Goal: Information Seeking & Learning: Check status

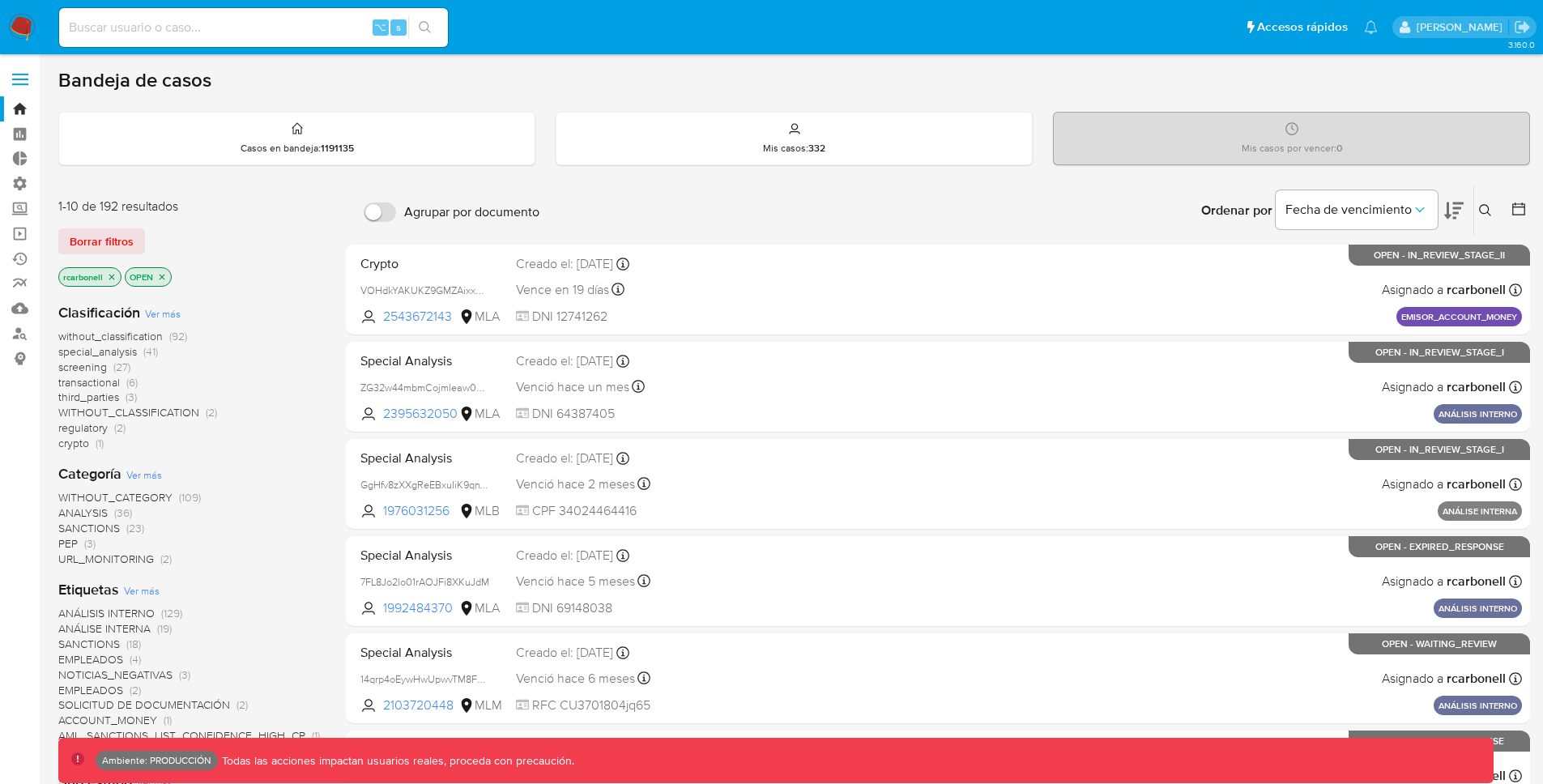
click at [17, 78] on span at bounding box center [20, 79] width 17 height 3
click at [0, 0] on input "checkbox" at bounding box center [0, 0] width 0 height 0
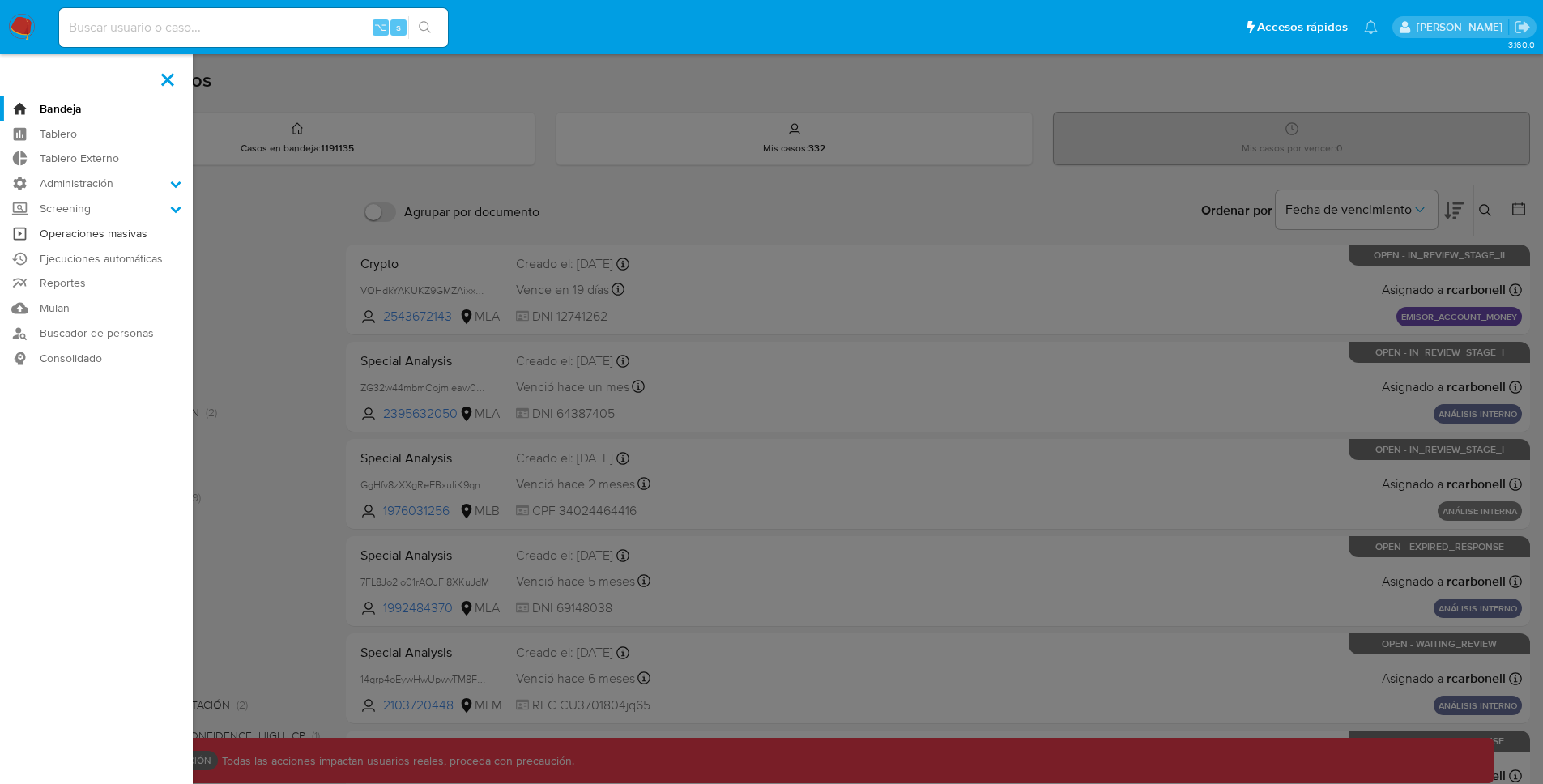
click at [114, 233] on link "Operaciones masivas" at bounding box center [96, 233] width 193 height 25
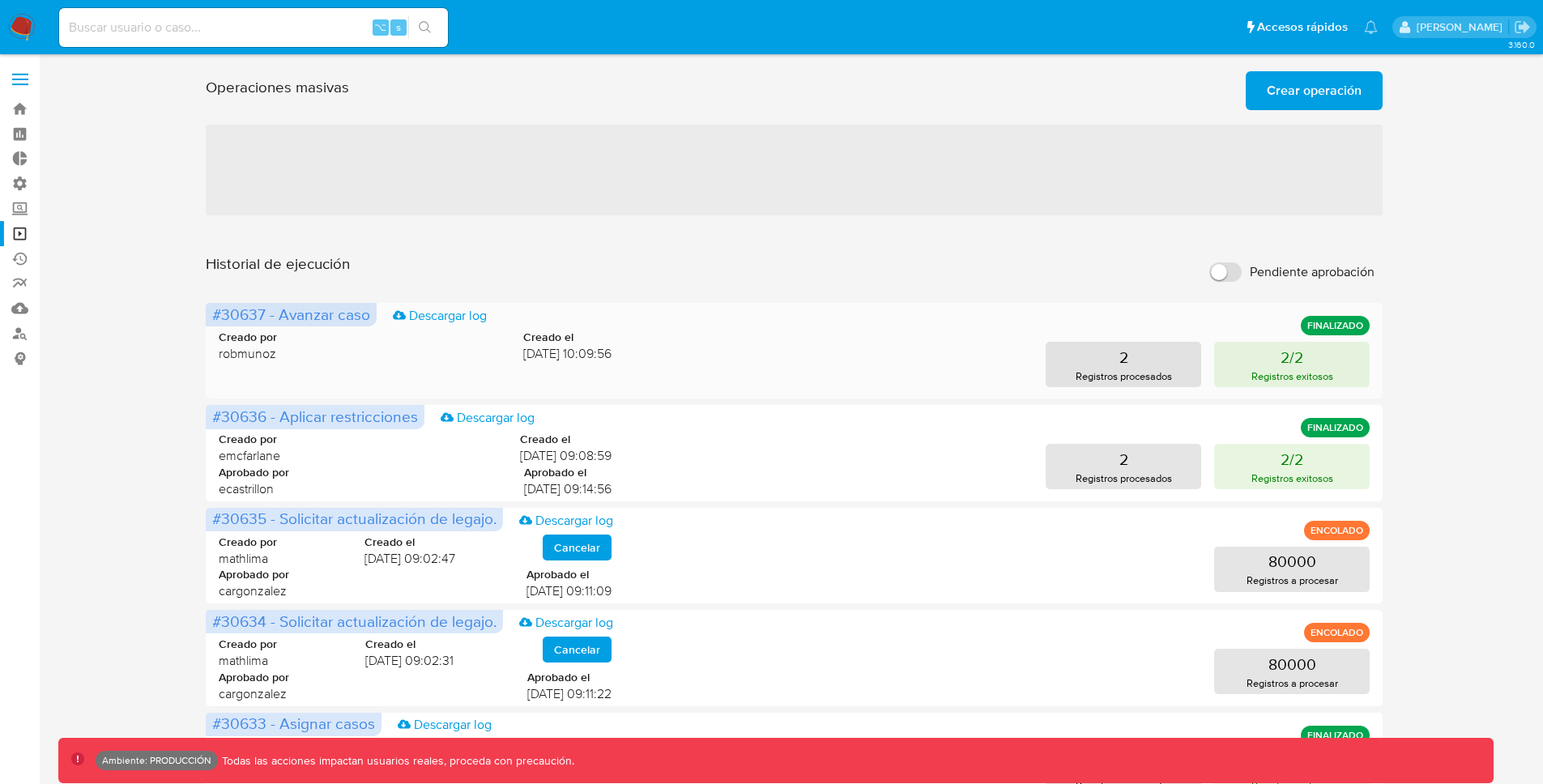
scroll to position [657, 0]
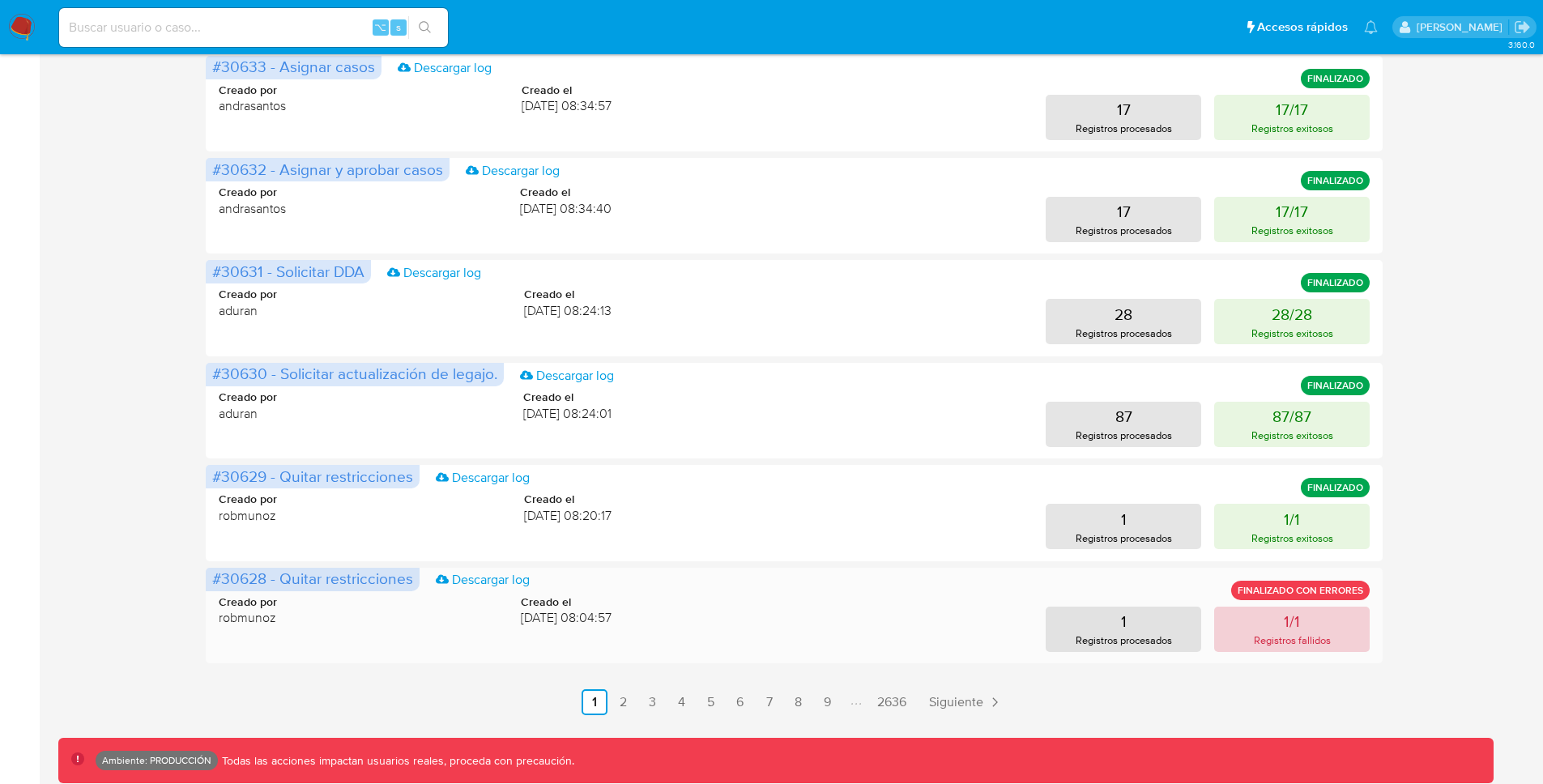
click at [1276, 624] on button "1/1 Registros fallidos" at bounding box center [1292, 629] width 155 height 45
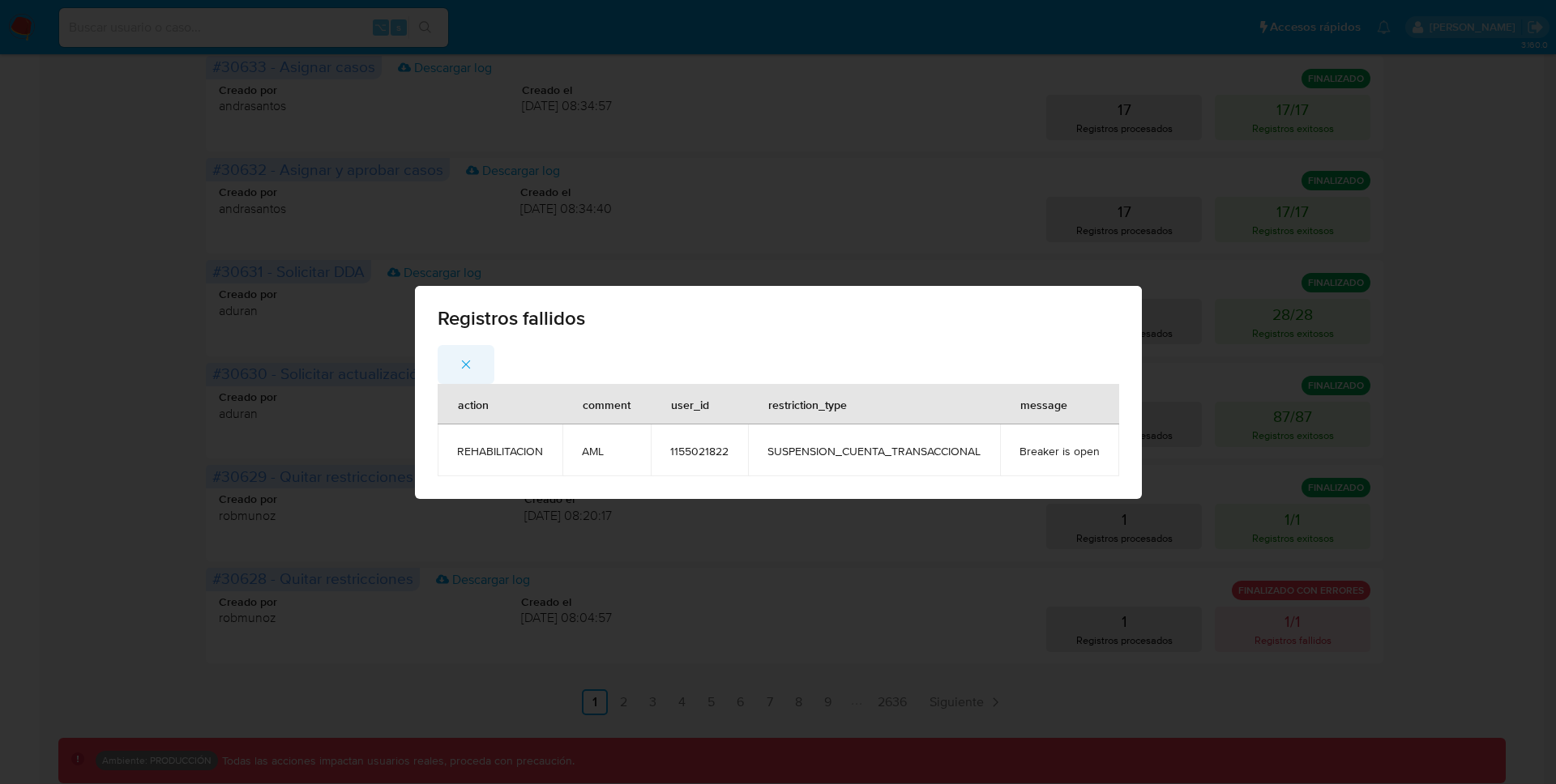
click at [476, 362] on button "button" at bounding box center [465, 365] width 56 height 39
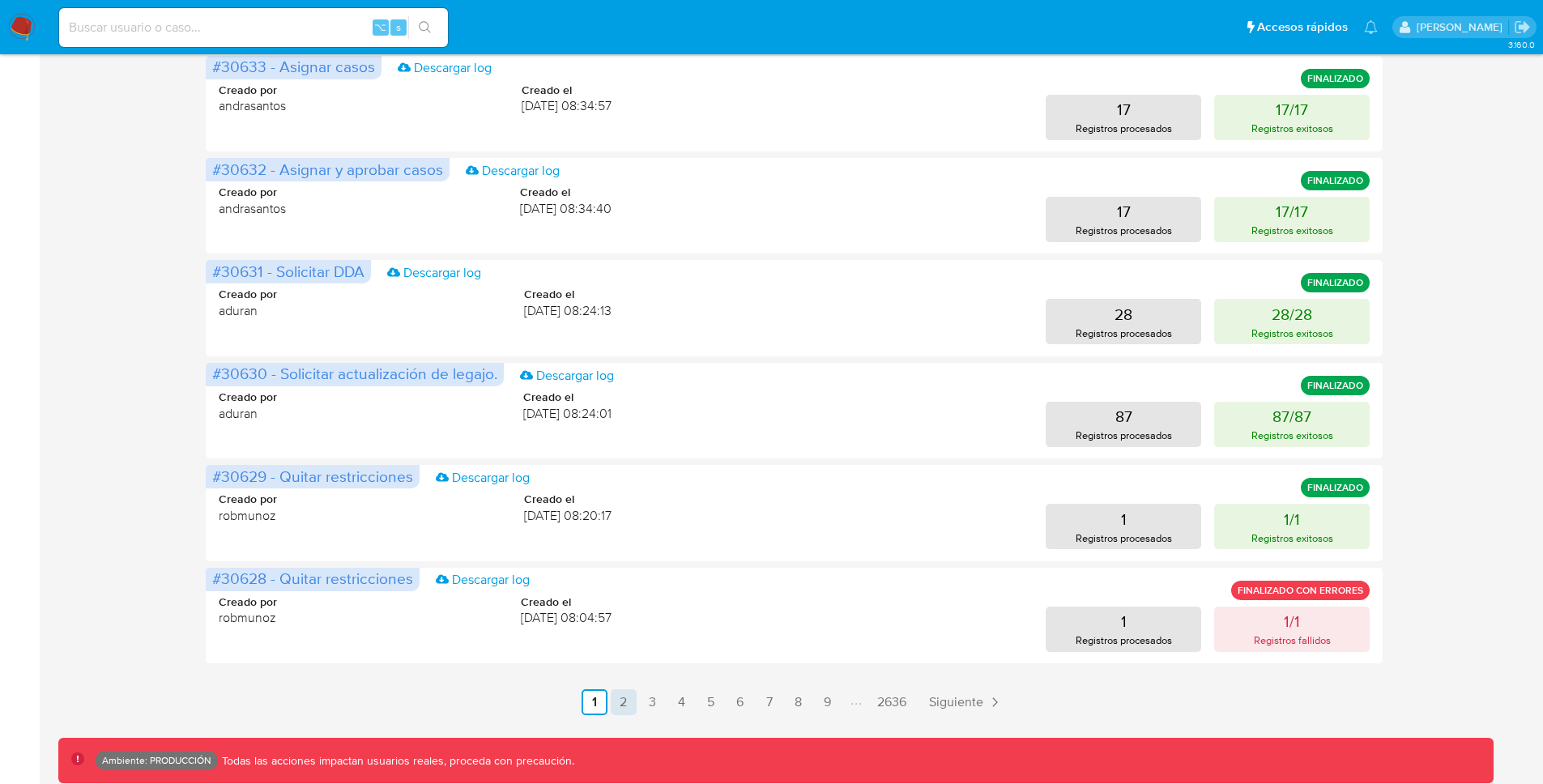
click at [626, 697] on link "2" at bounding box center [624, 702] width 26 height 26
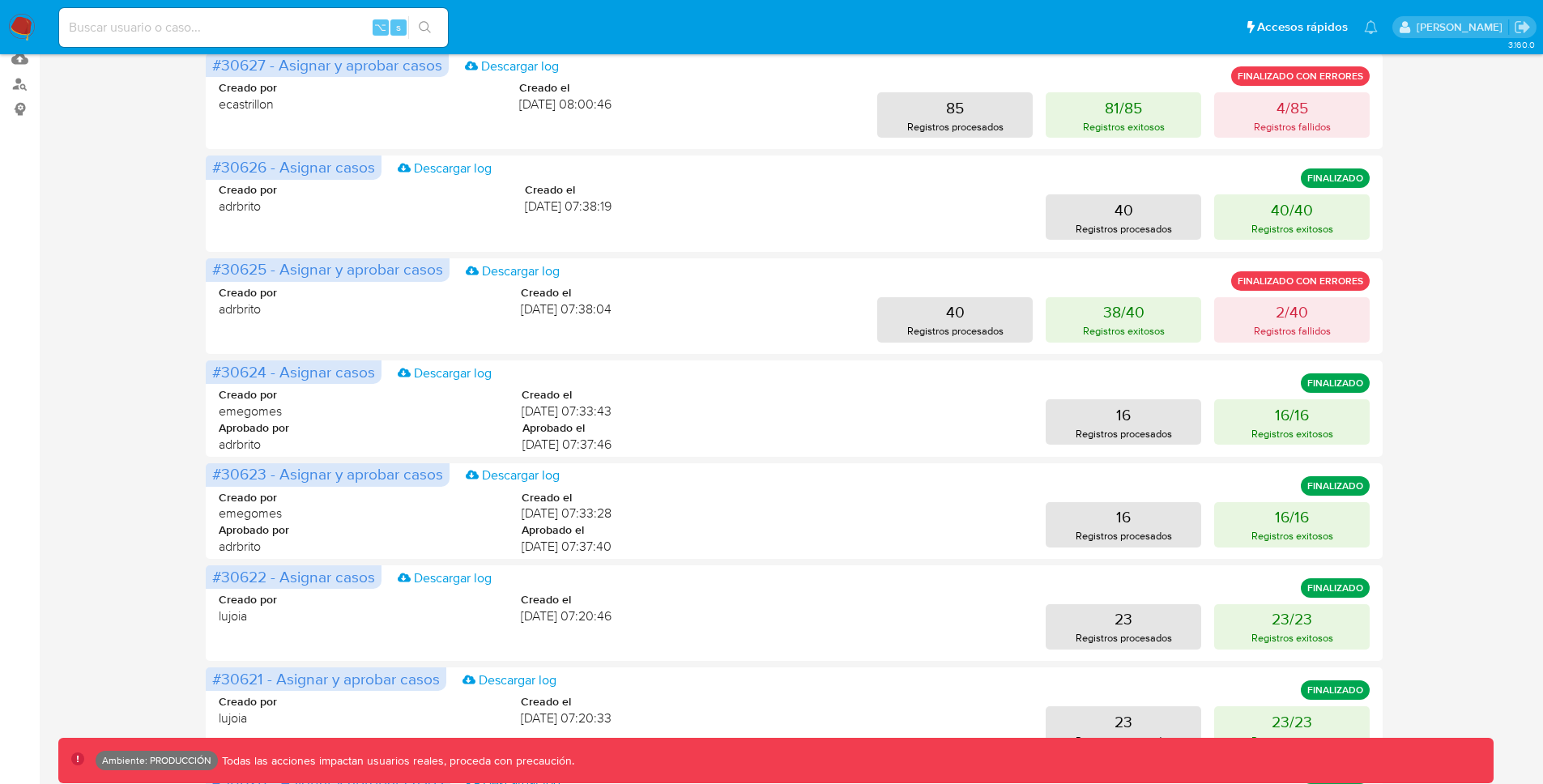
scroll to position [0, 0]
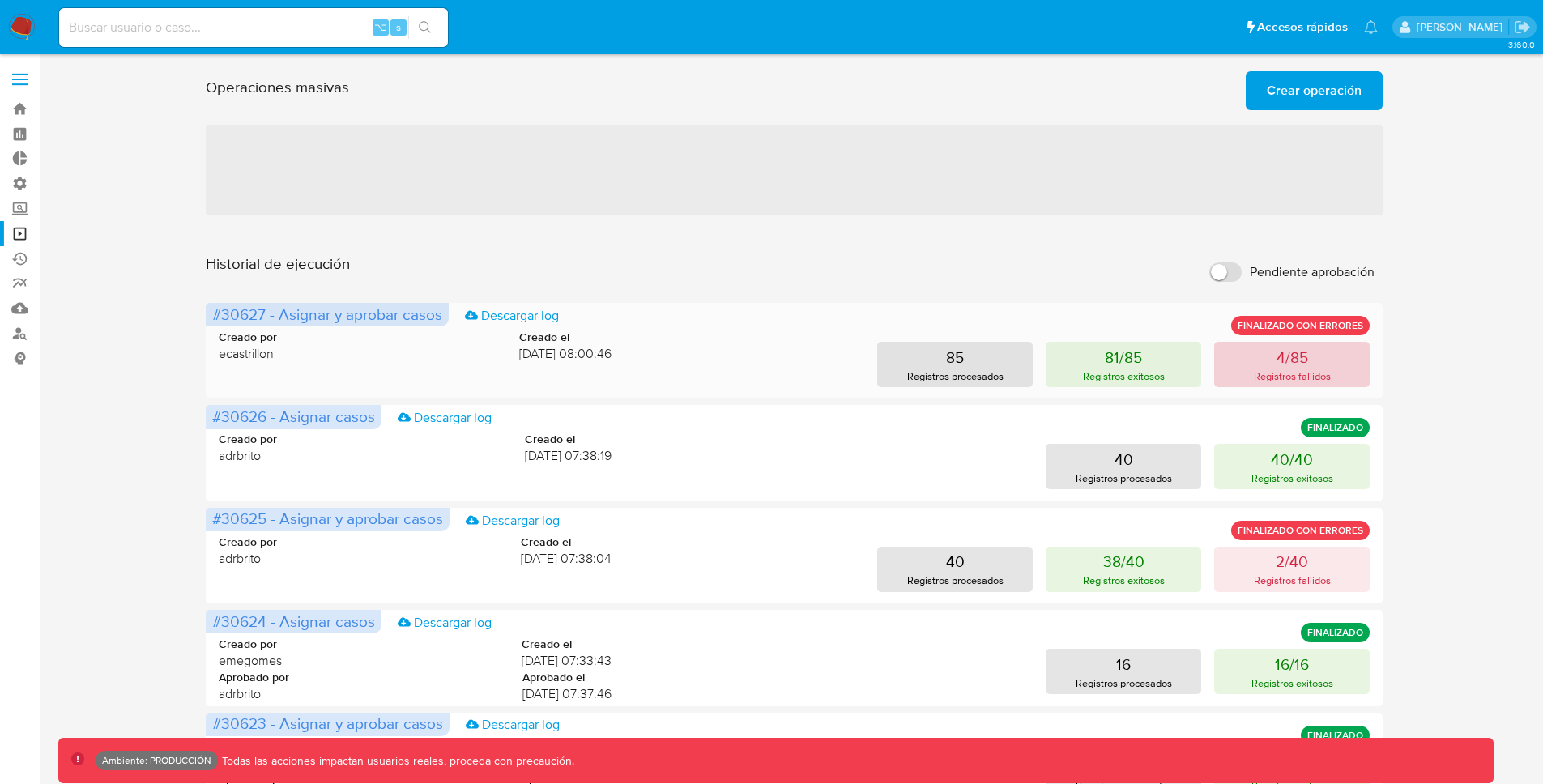
click at [1293, 345] on p "4/85" at bounding box center [1293, 356] width 31 height 23
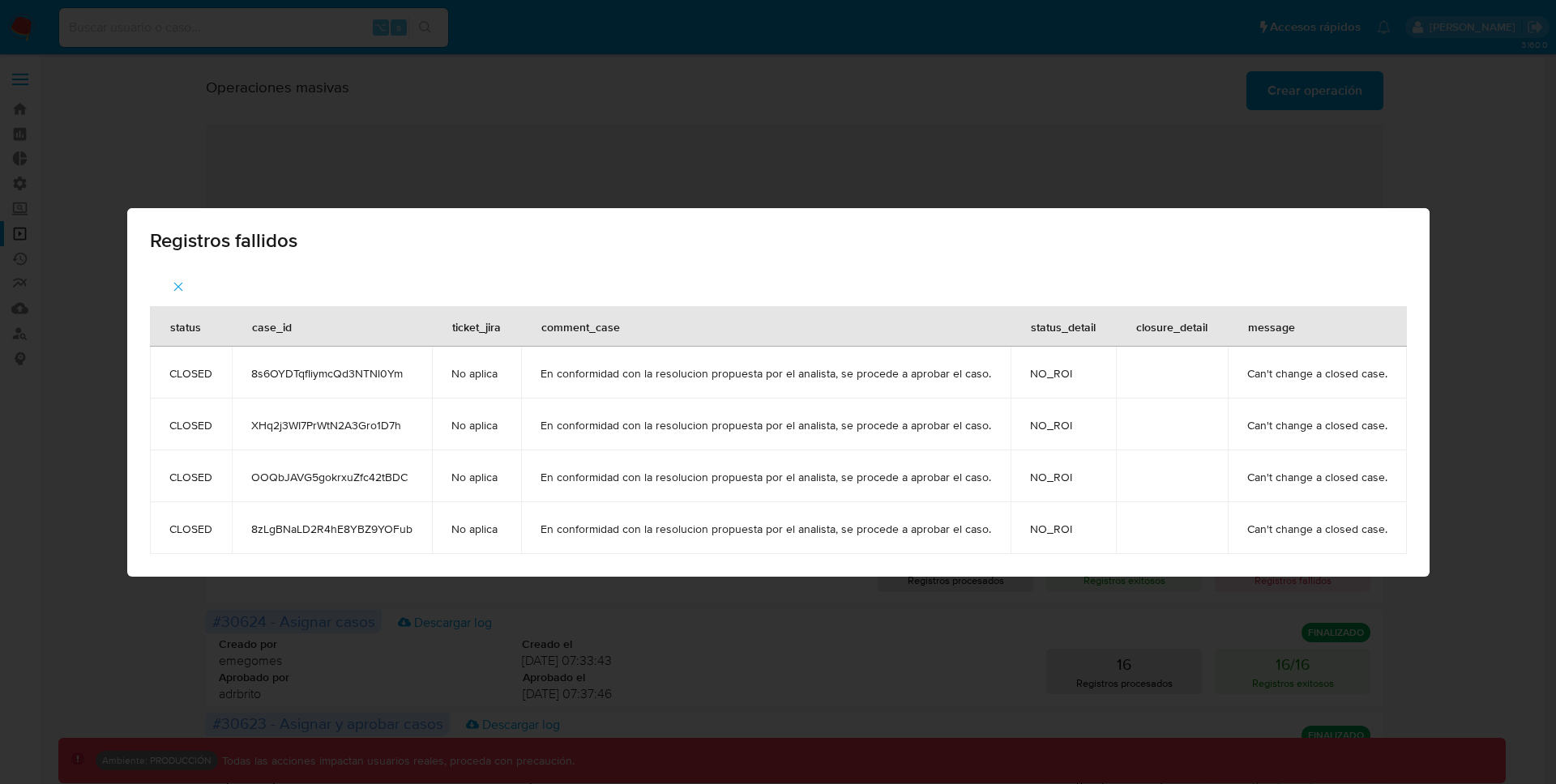
click at [172, 283] on button "button" at bounding box center [177, 286] width 56 height 39
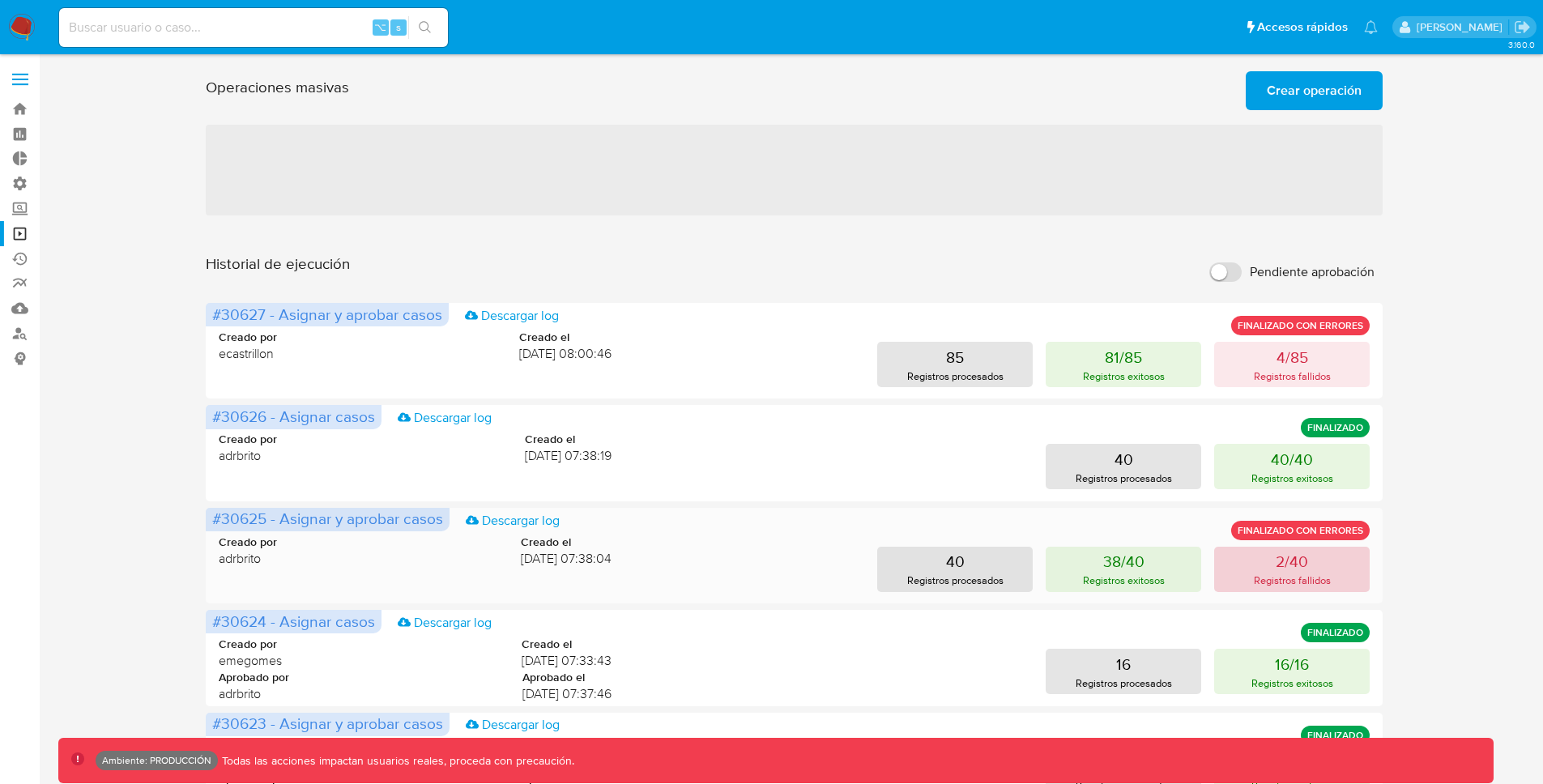
click at [1221, 568] on button "2/40 Registros fallidos" at bounding box center [1292, 569] width 155 height 45
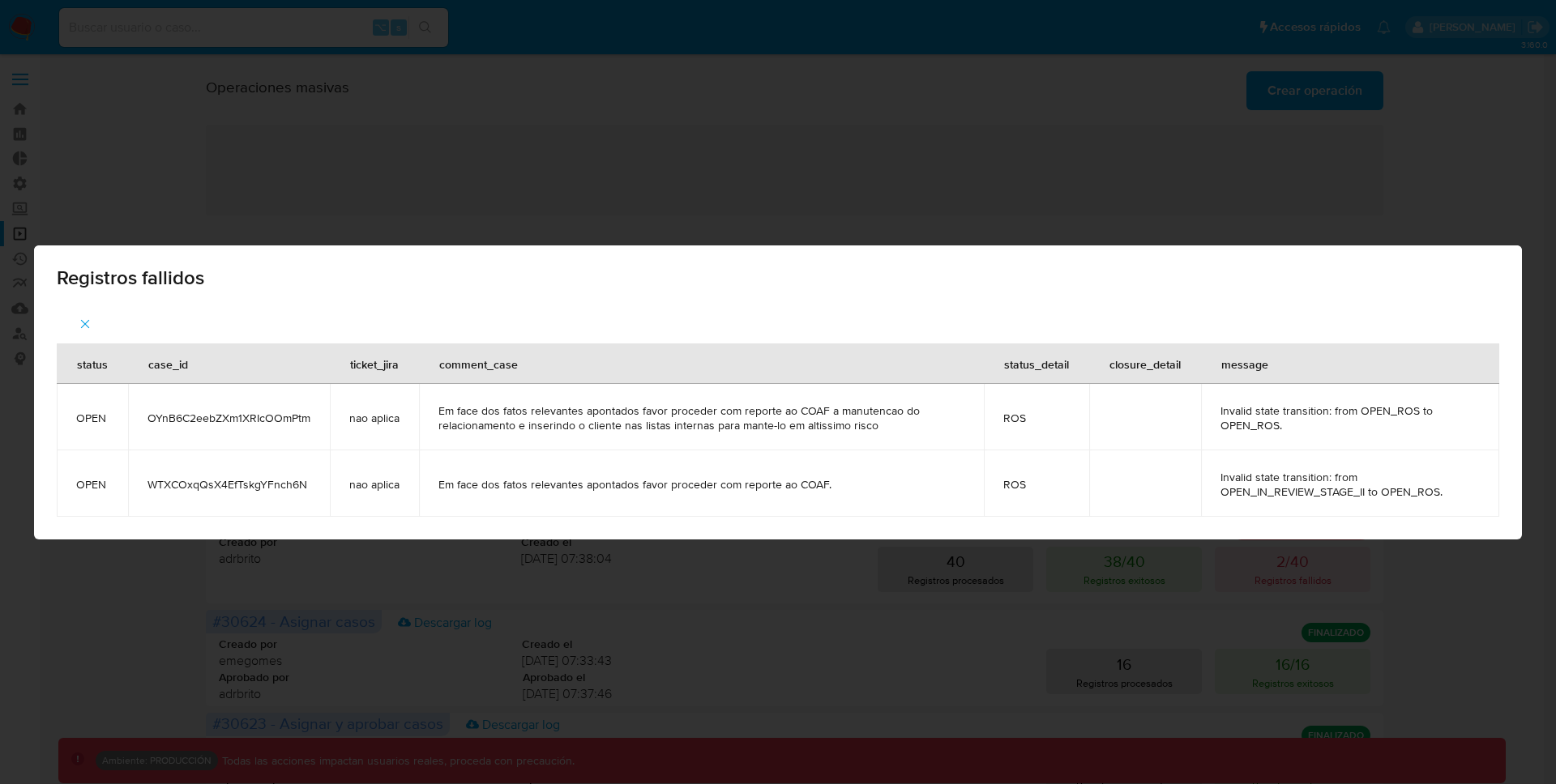
click at [709, 131] on div "Registros fallidos status case_id ticket_jira comment_case status_detail closur…" at bounding box center [778, 392] width 1556 height 784
click at [603, 177] on div "Registros fallidos status case_id ticket_jira comment_case status_detail closur…" at bounding box center [778, 392] width 1556 height 784
click at [98, 313] on button "button" at bounding box center [84, 324] width 56 height 39
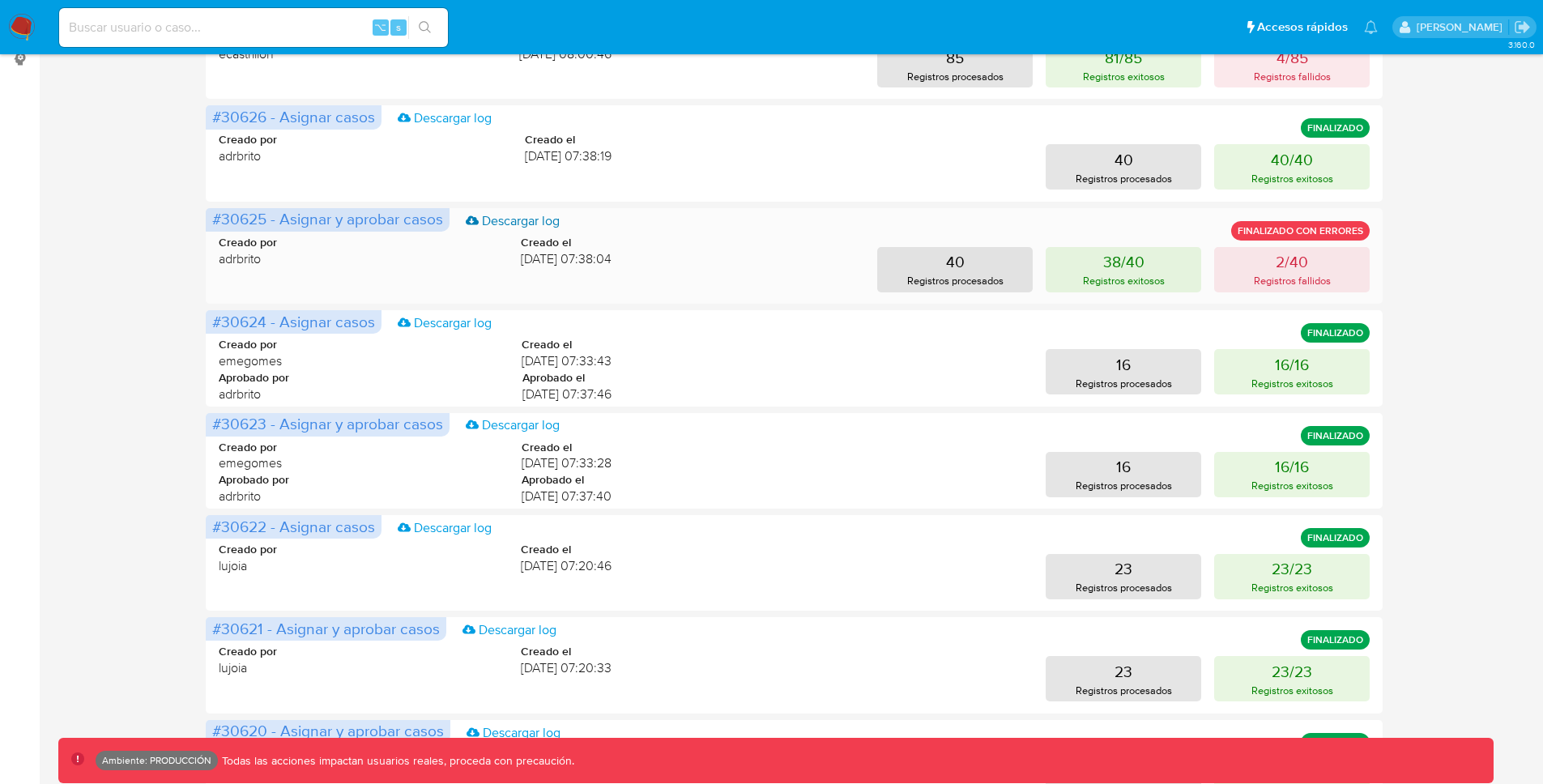
scroll to position [657, 0]
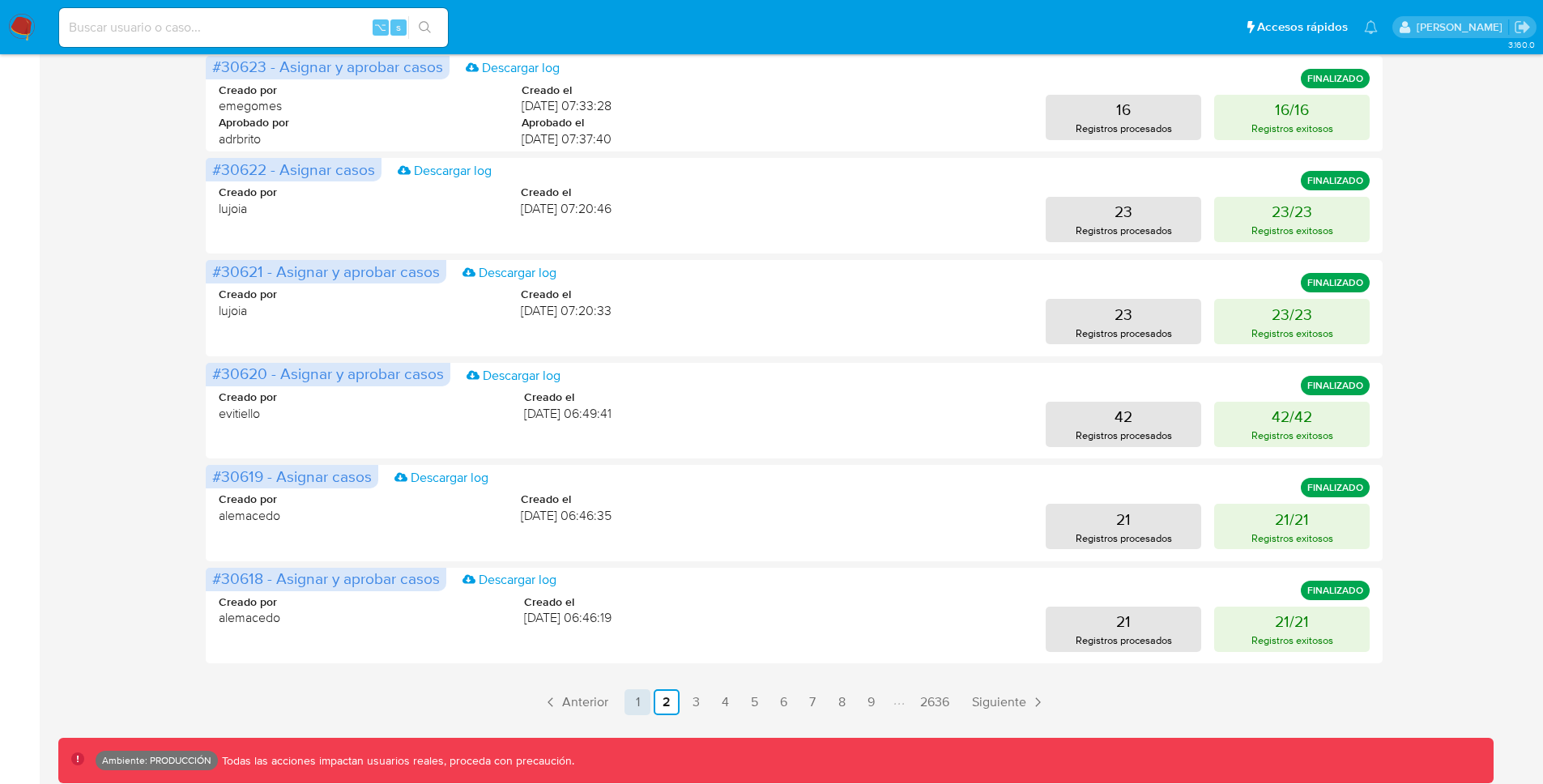
click at [630, 699] on link "1" at bounding box center [638, 702] width 26 height 26
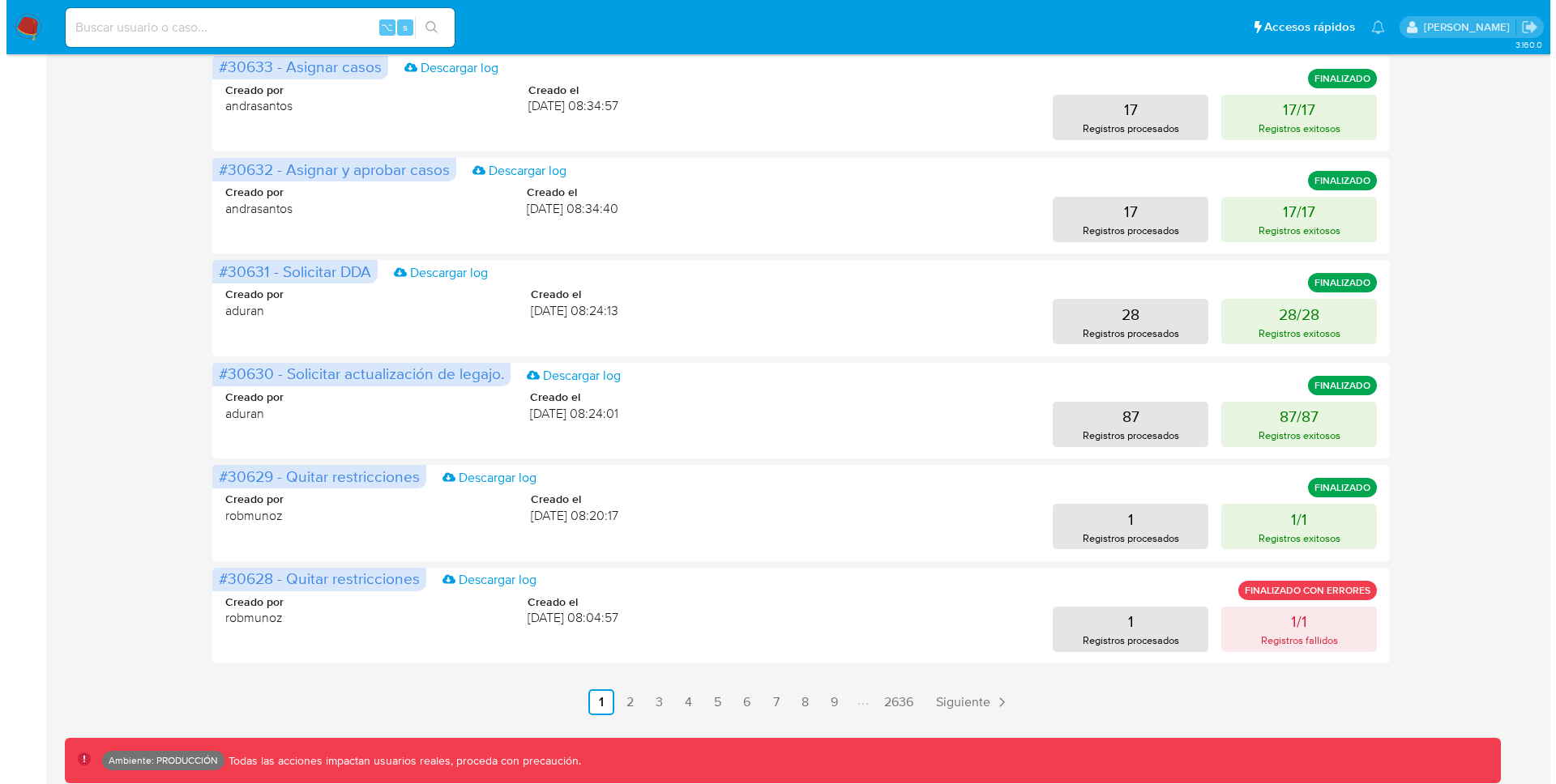
scroll to position [0, 0]
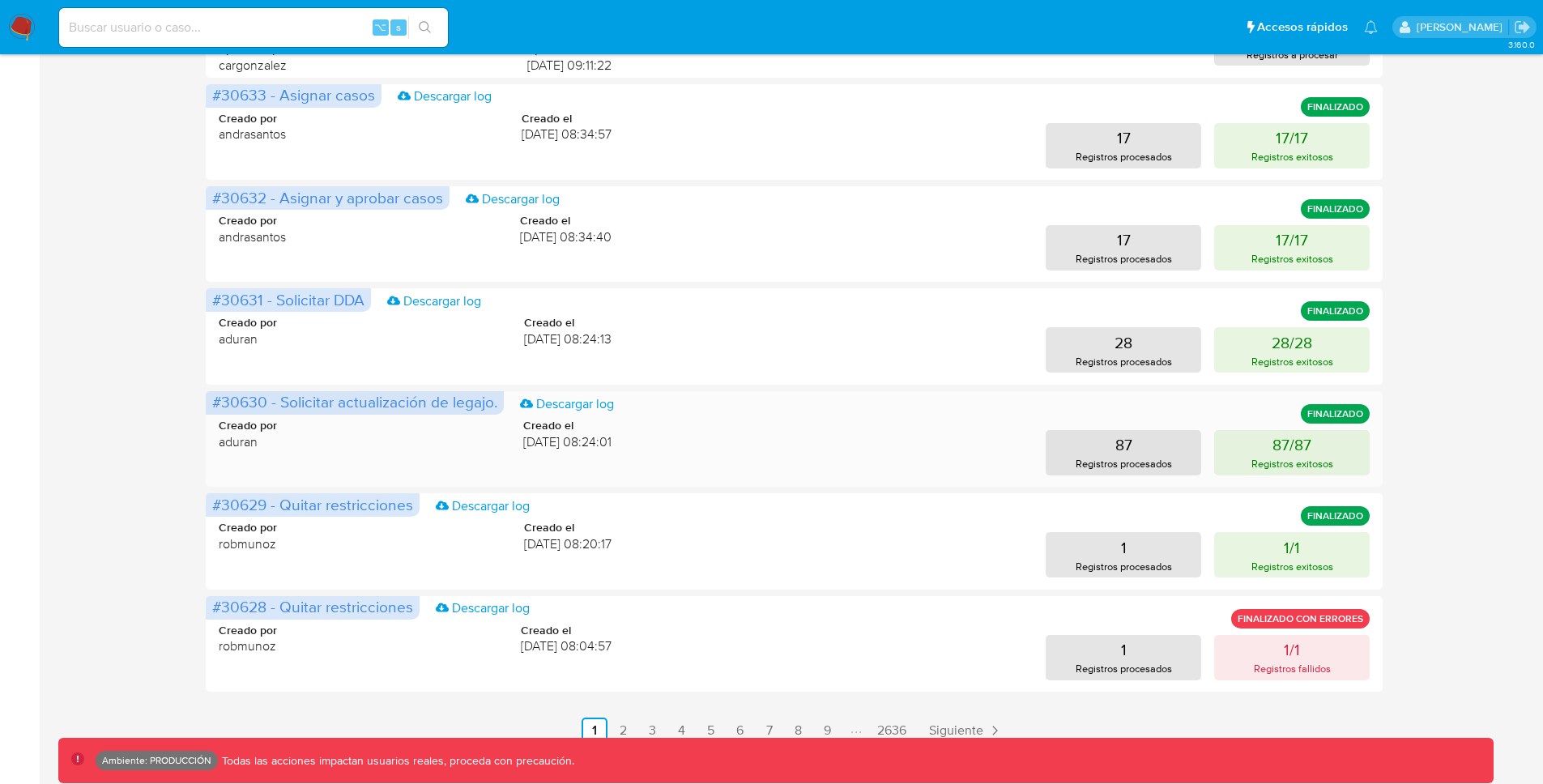
scroll to position [657, 0]
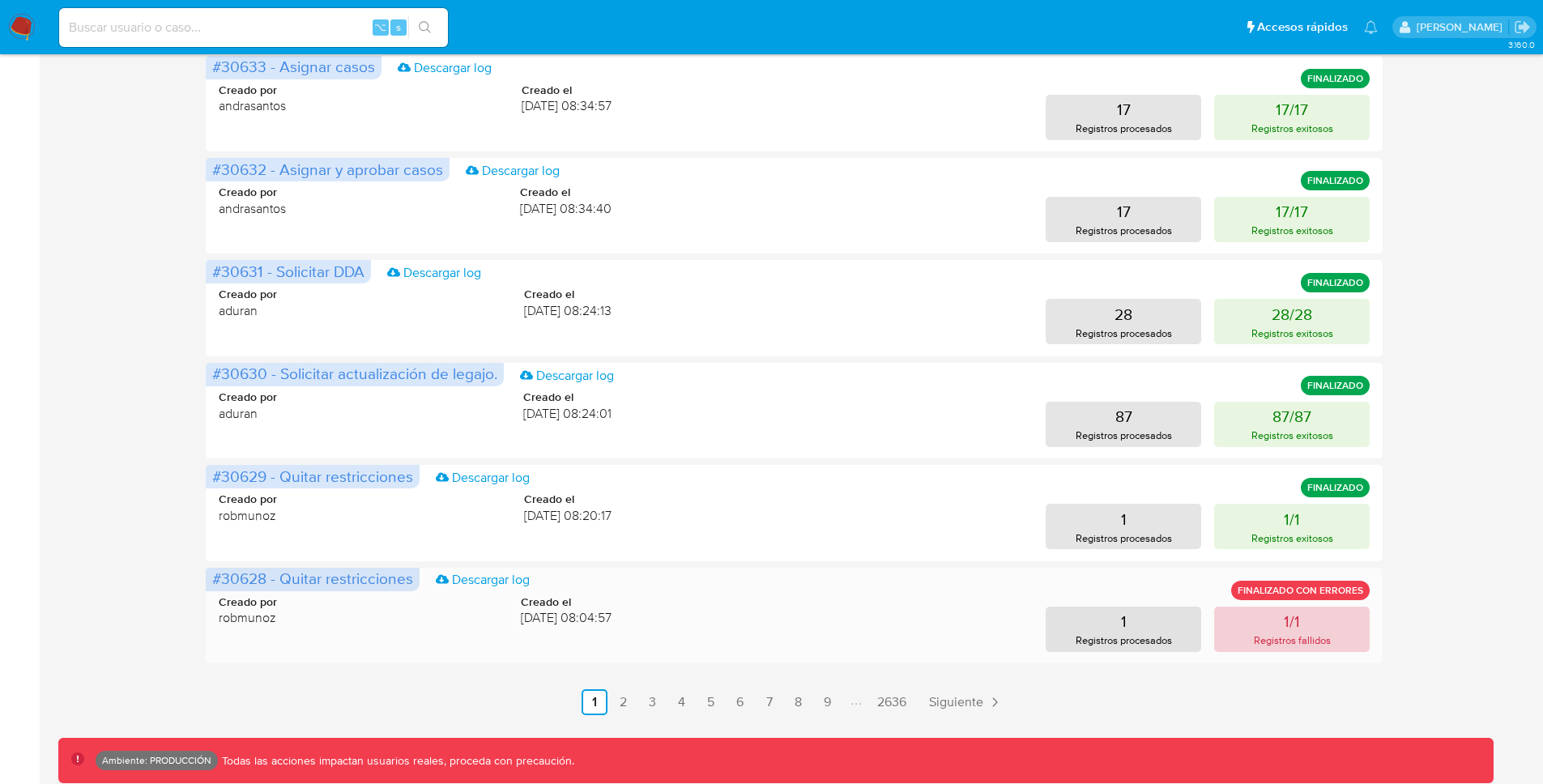
click at [1236, 621] on button "1/1 Registros fallidos" at bounding box center [1292, 629] width 155 height 45
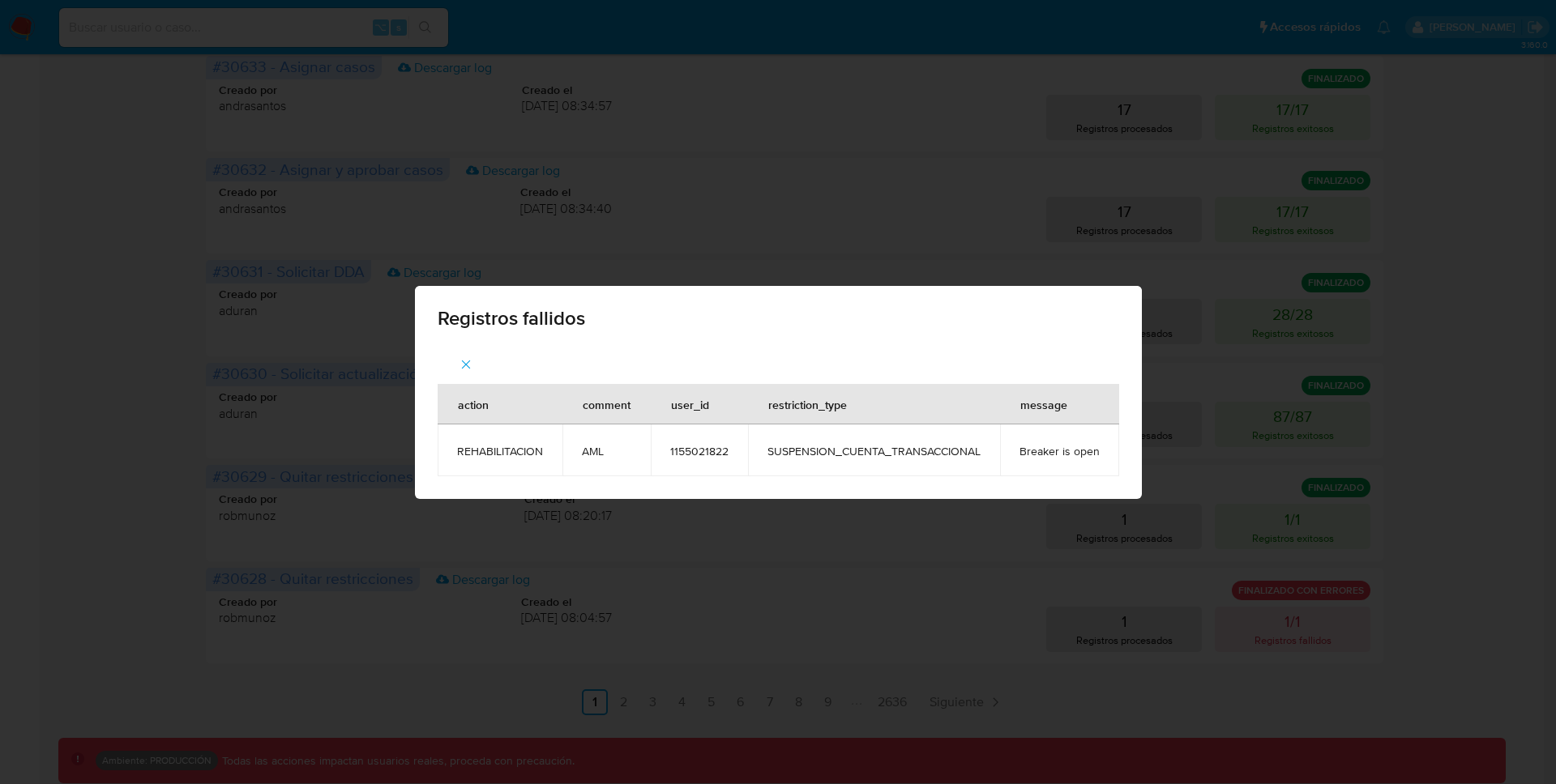
click at [702, 441] on td "1155021822" at bounding box center [699, 450] width 97 height 52
click at [702, 444] on span "1155021822" at bounding box center [699, 452] width 58 height 15
click at [472, 359] on button "button" at bounding box center [465, 365] width 56 height 39
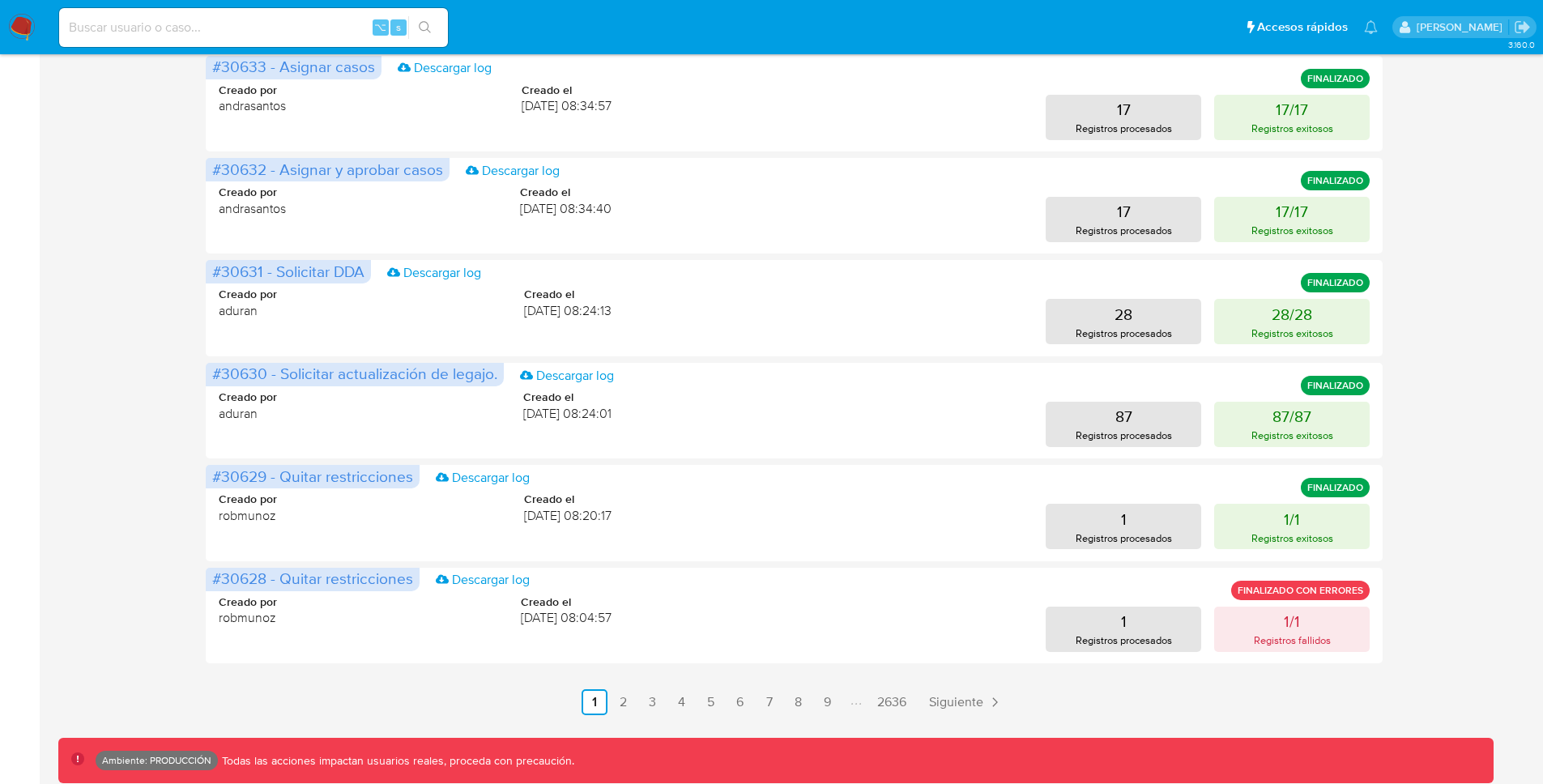
click at [8, 23] on img at bounding box center [22, 28] width 28 height 28
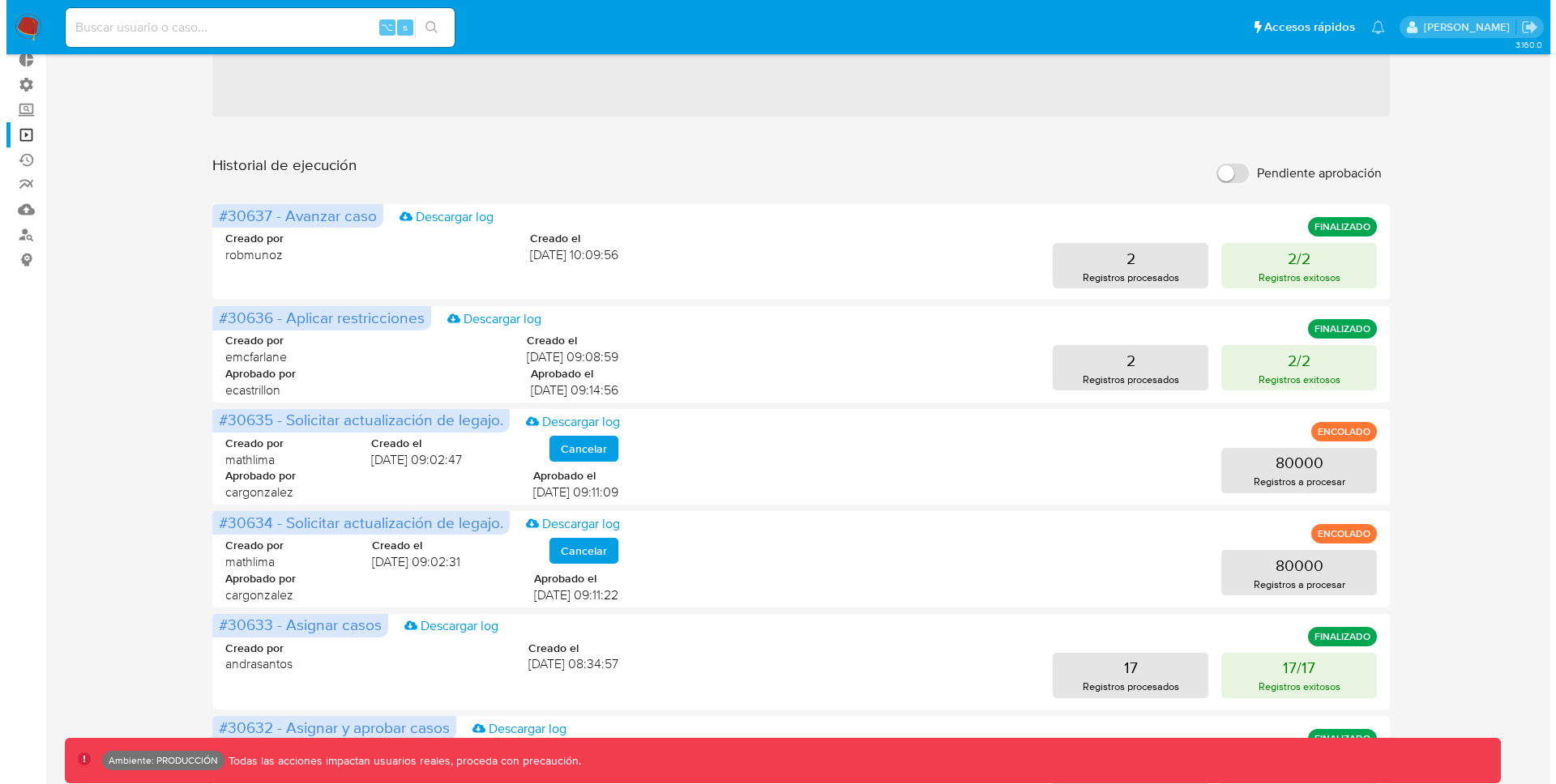
scroll to position [0, 0]
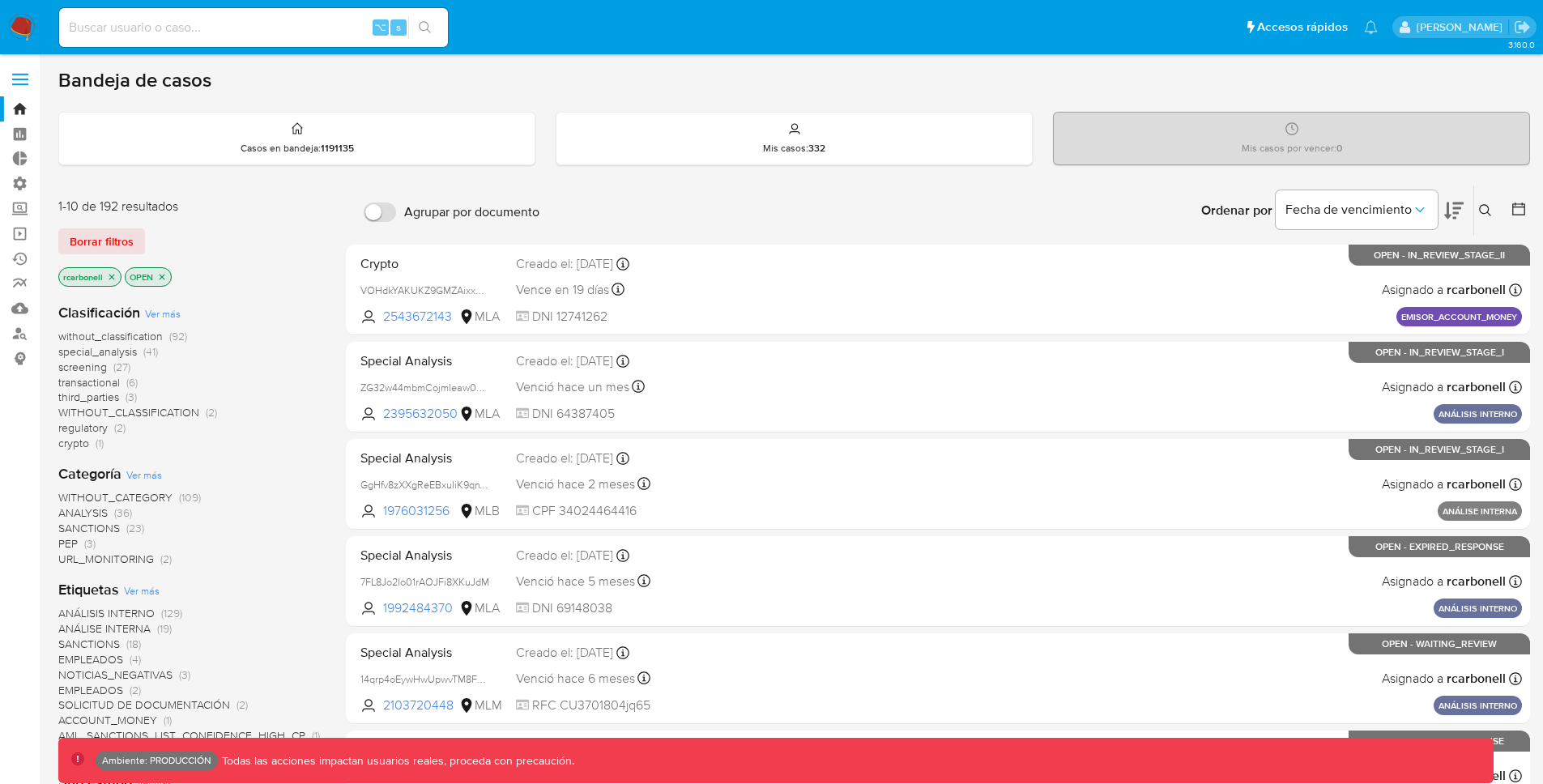
click at [30, 80] on label at bounding box center [20, 79] width 41 height 34
click at [0, 0] on input "checkbox" at bounding box center [0, 0] width 0 height 0
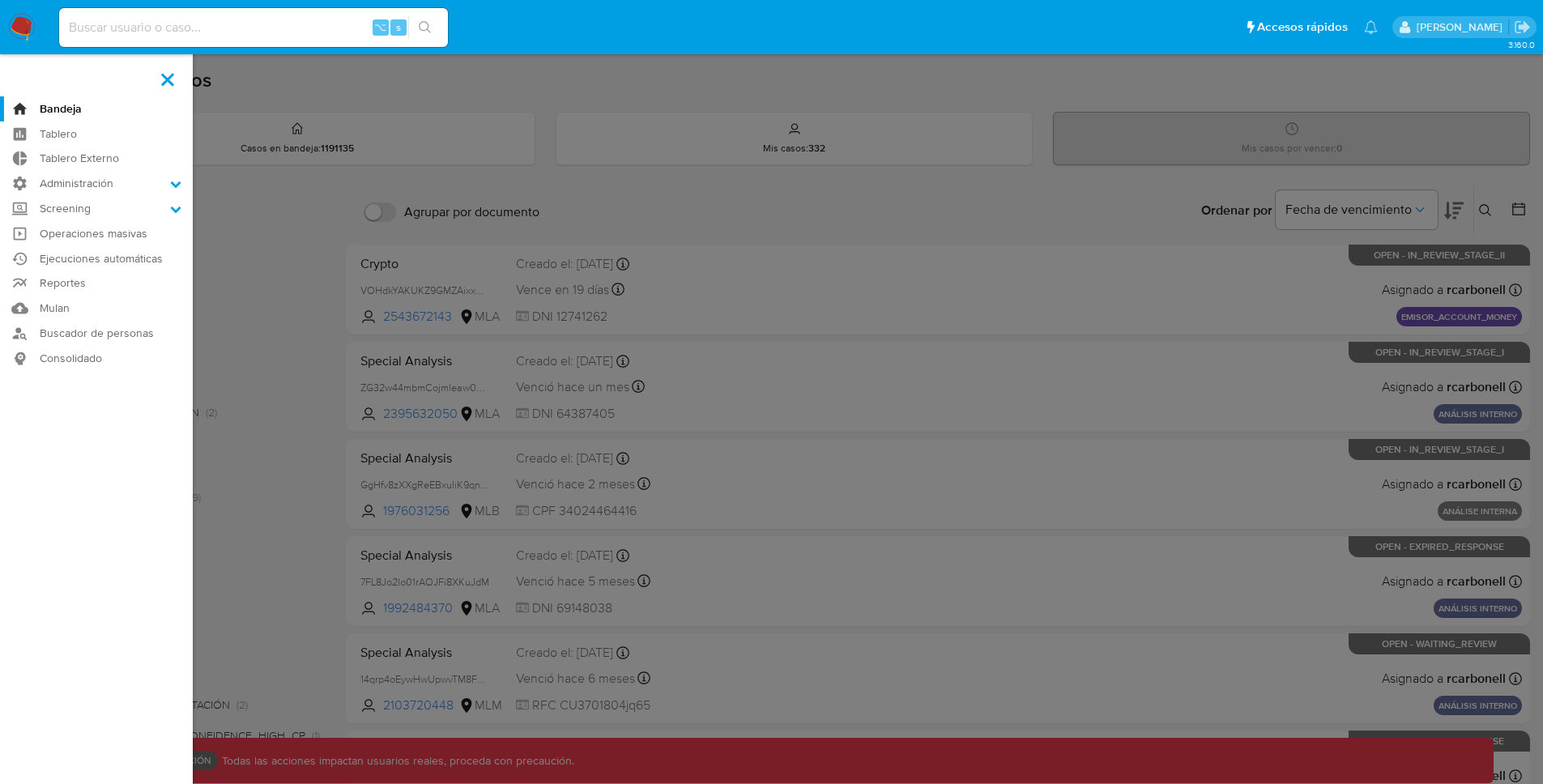
click at [279, 33] on input at bounding box center [253, 27] width 389 height 21
paste input "1155021822"
type input "1155021822"
click at [424, 30] on icon "search-icon" at bounding box center [425, 28] width 13 height 13
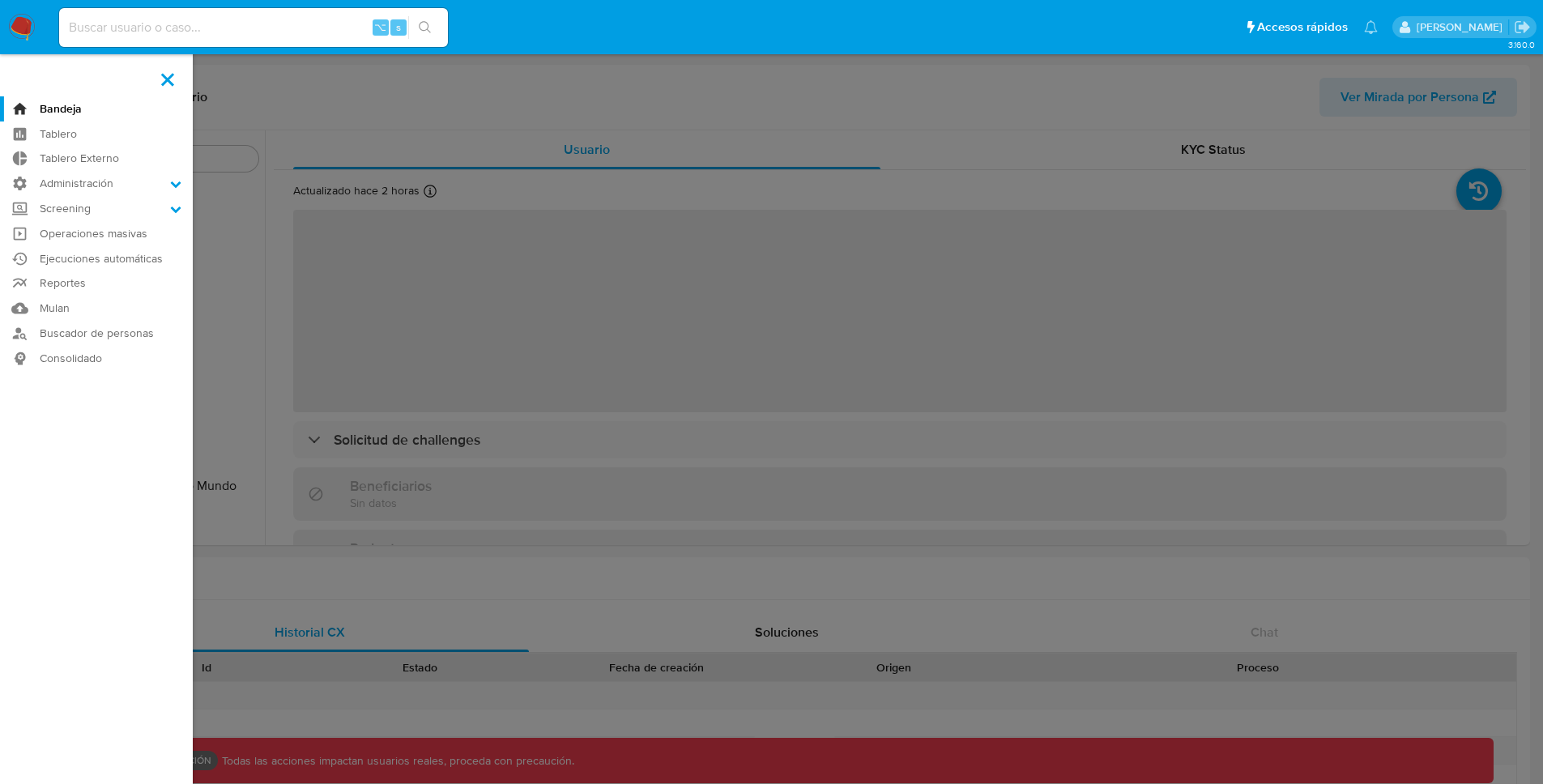
scroll to position [762, 0]
select select "10"
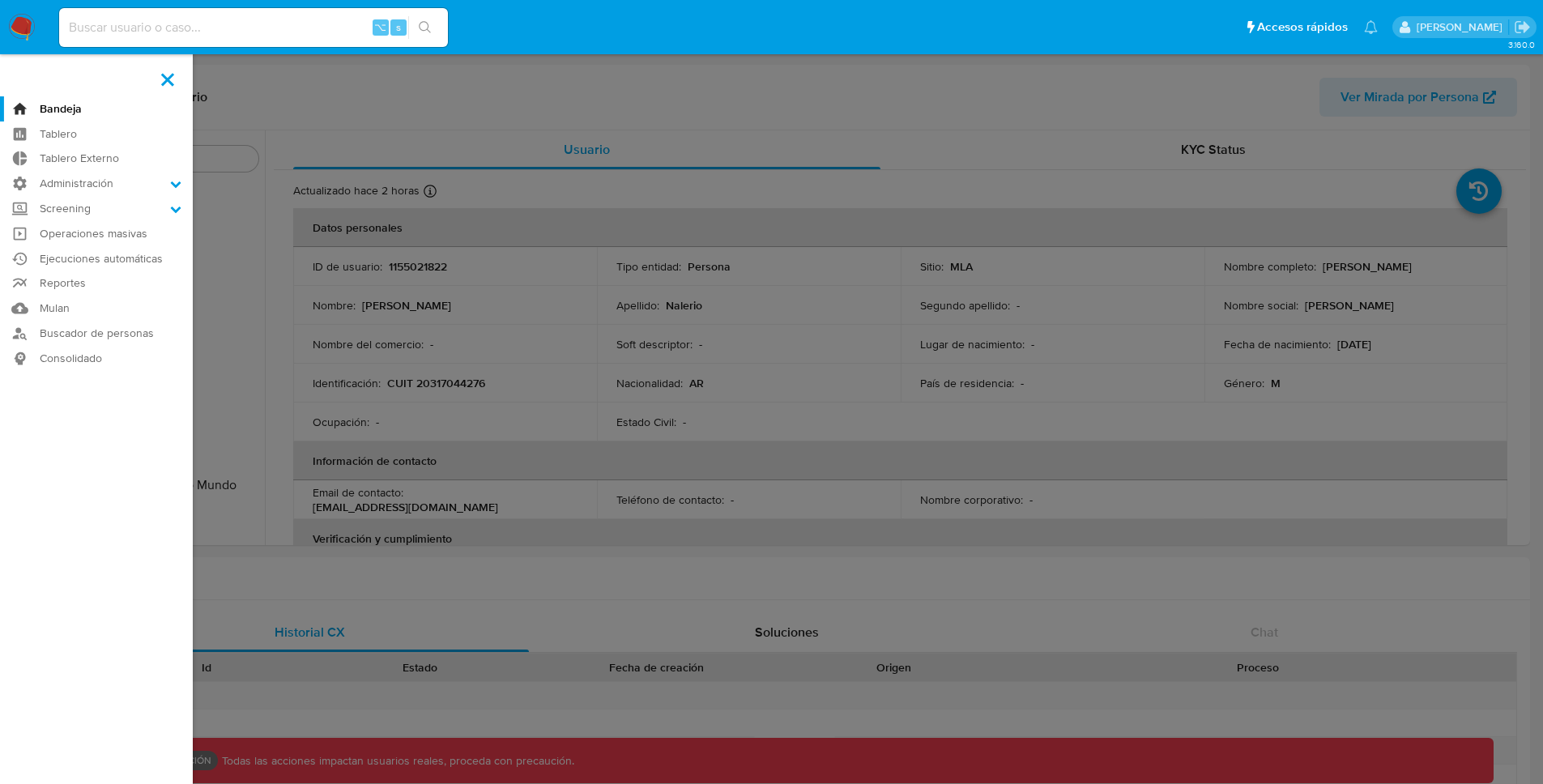
click at [542, 114] on label at bounding box center [772, 392] width 1543 height 784
click at [0, 0] on input "checkbox" at bounding box center [0, 0] width 0 height 0
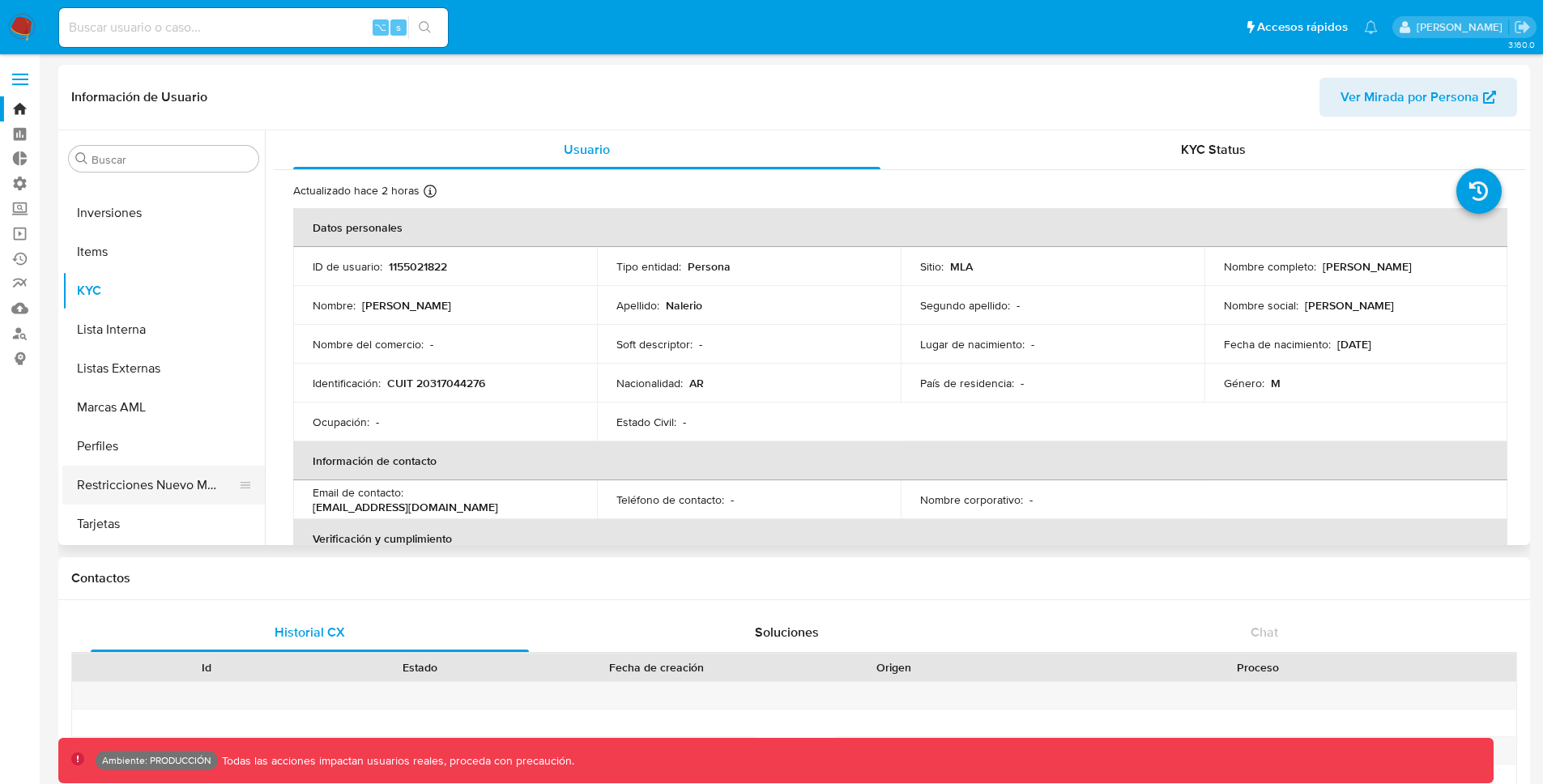
click at [186, 476] on button "Restricciones Nuevo Mundo" at bounding box center [157, 485] width 189 height 39
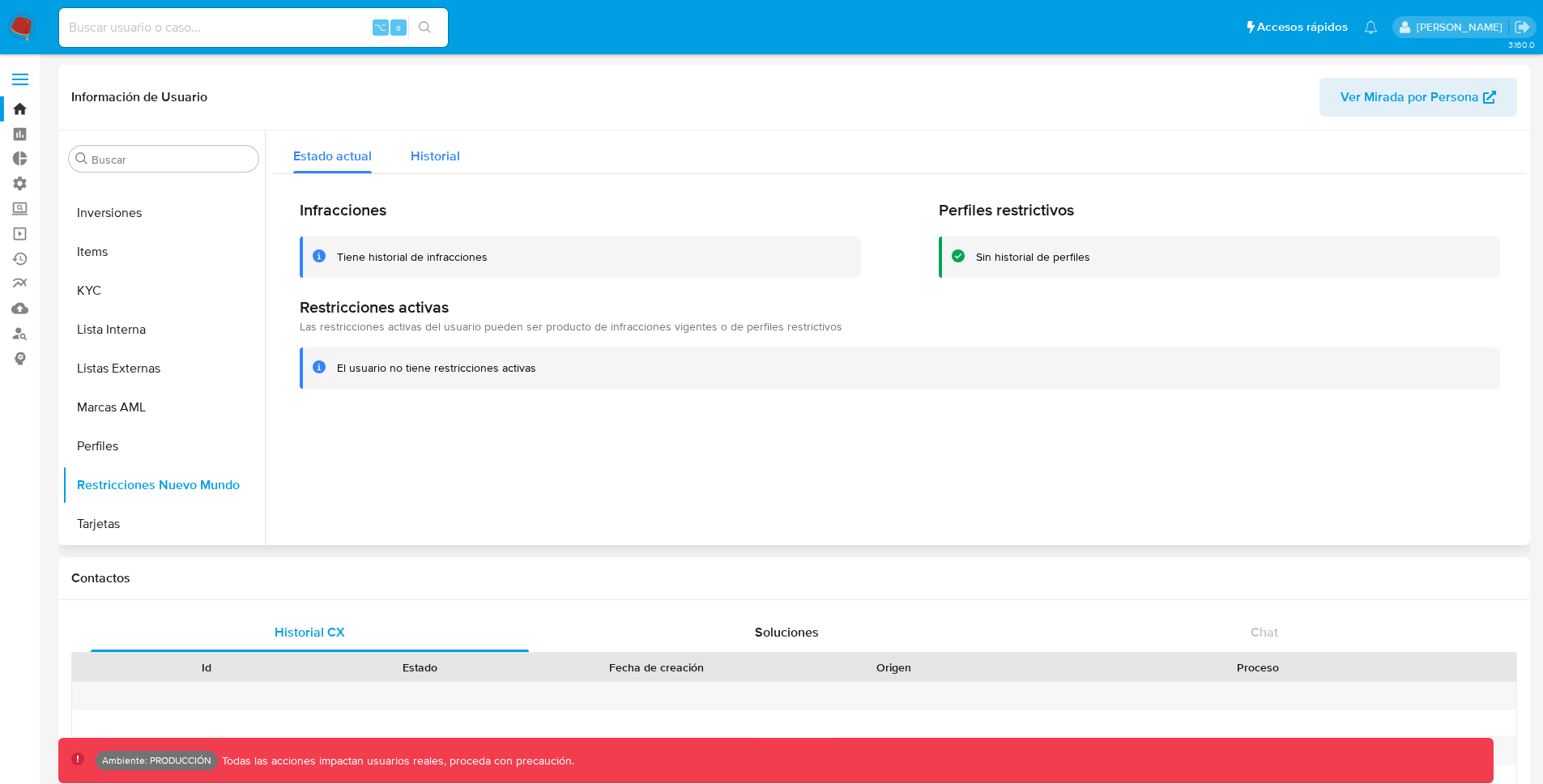
click at [457, 154] on span "Historial" at bounding box center [435, 156] width 49 height 18
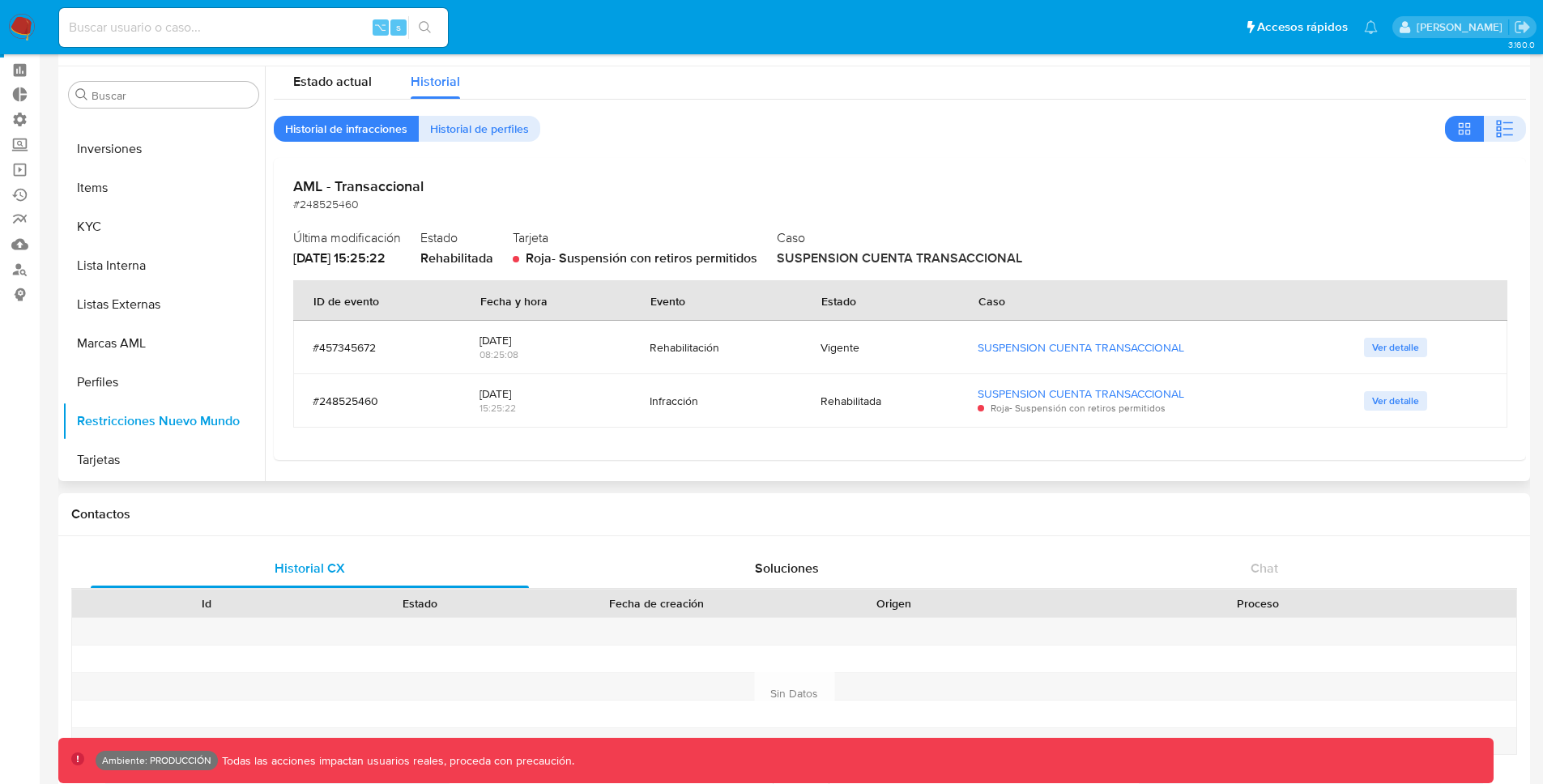
scroll to position [13, 0]
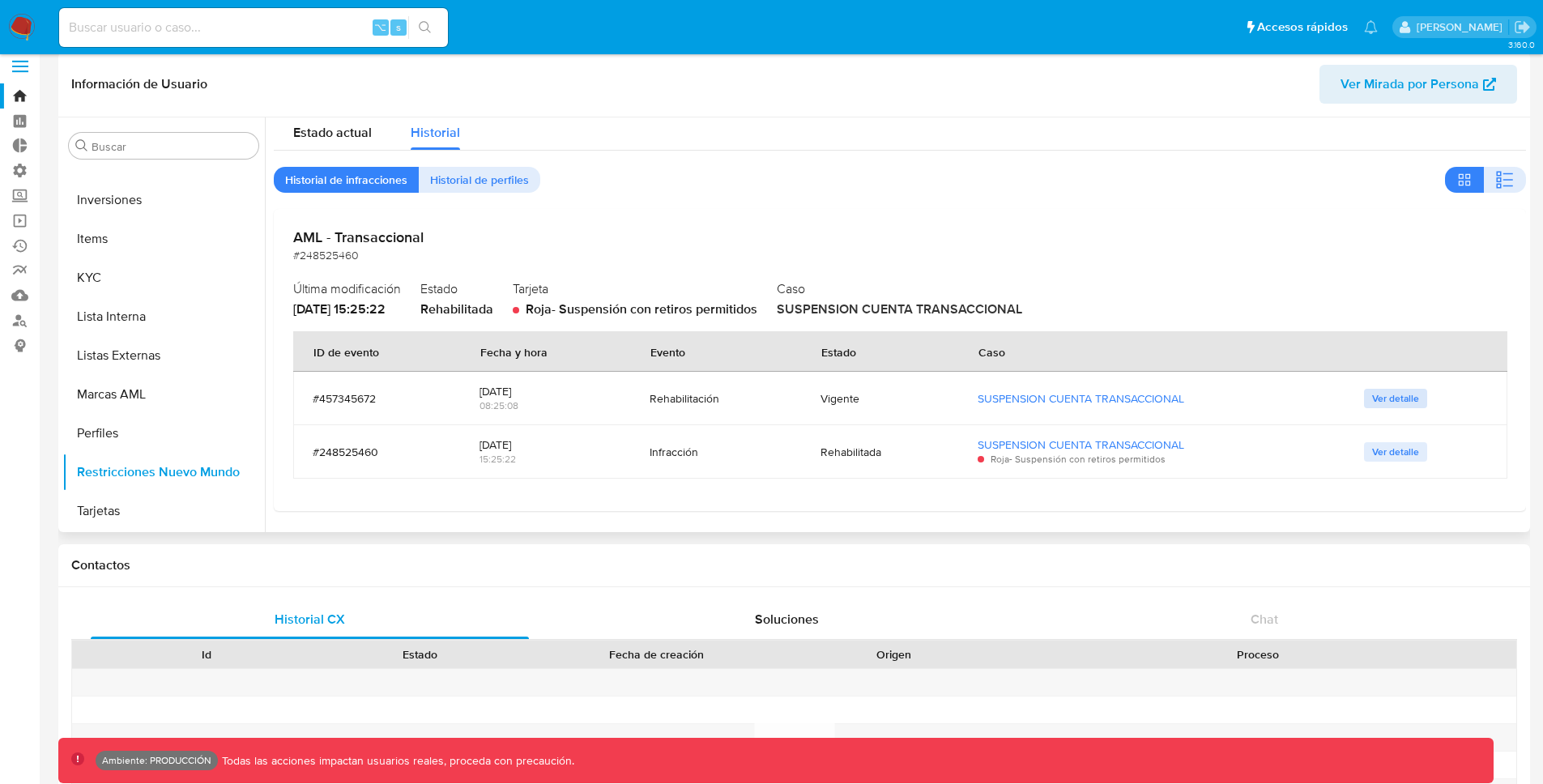
click at [1401, 396] on span "Ver detalle" at bounding box center [1395, 399] width 47 height 17
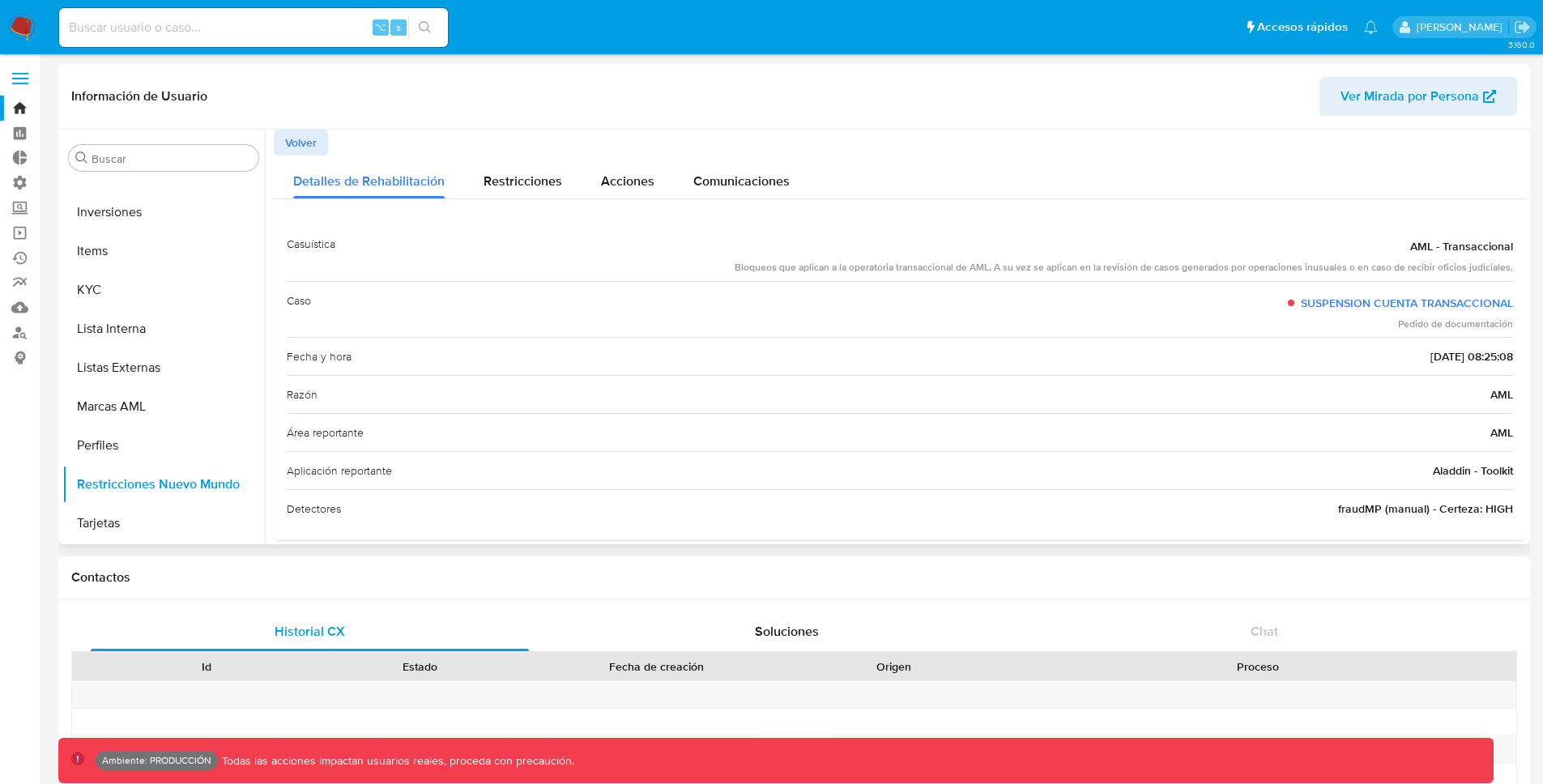
scroll to position [0, 0]
click at [318, 141] on button "Volver" at bounding box center [300, 143] width 55 height 26
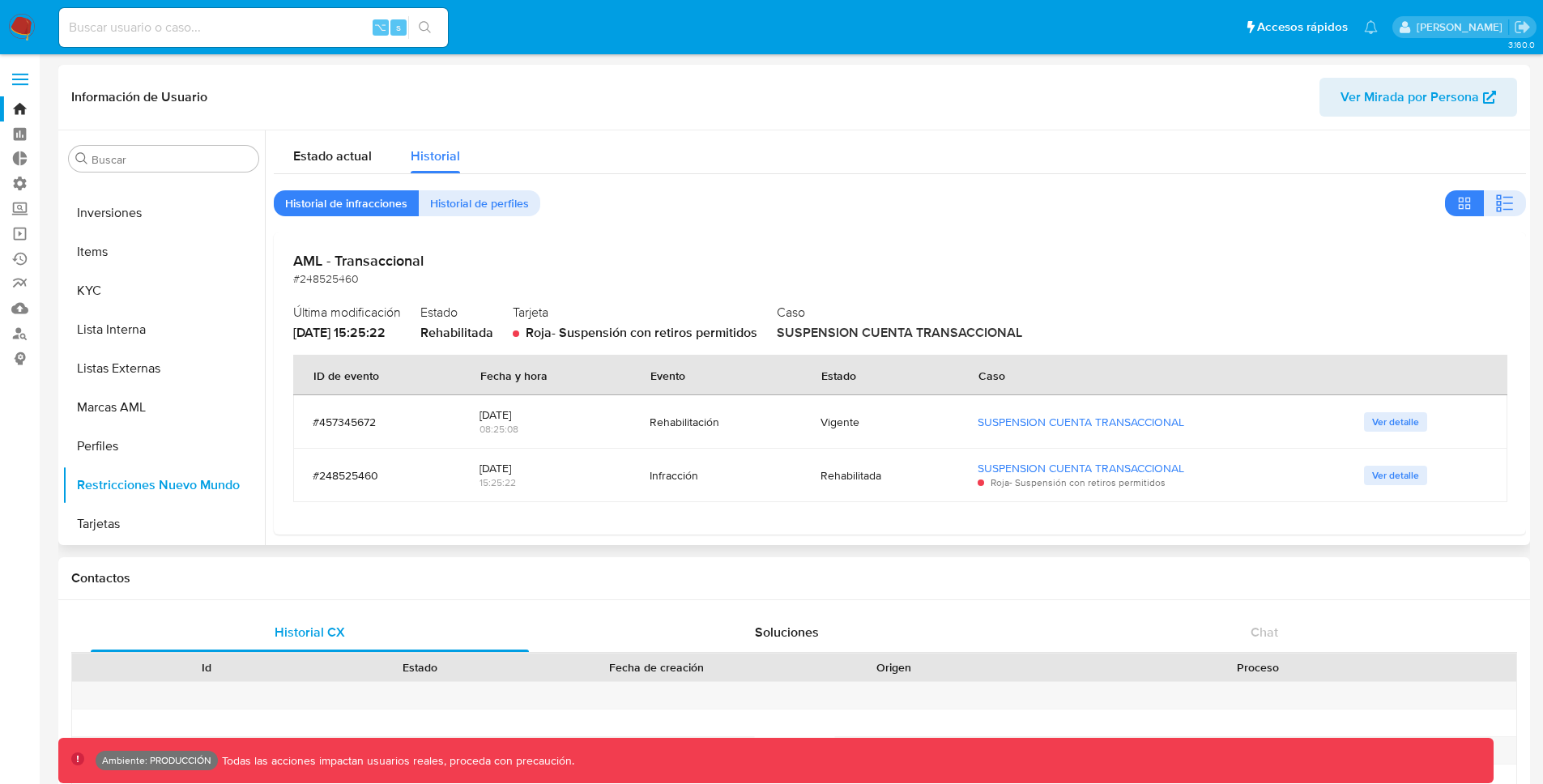
click at [451, 205] on span "Historial de perfiles" at bounding box center [480, 203] width 99 height 23
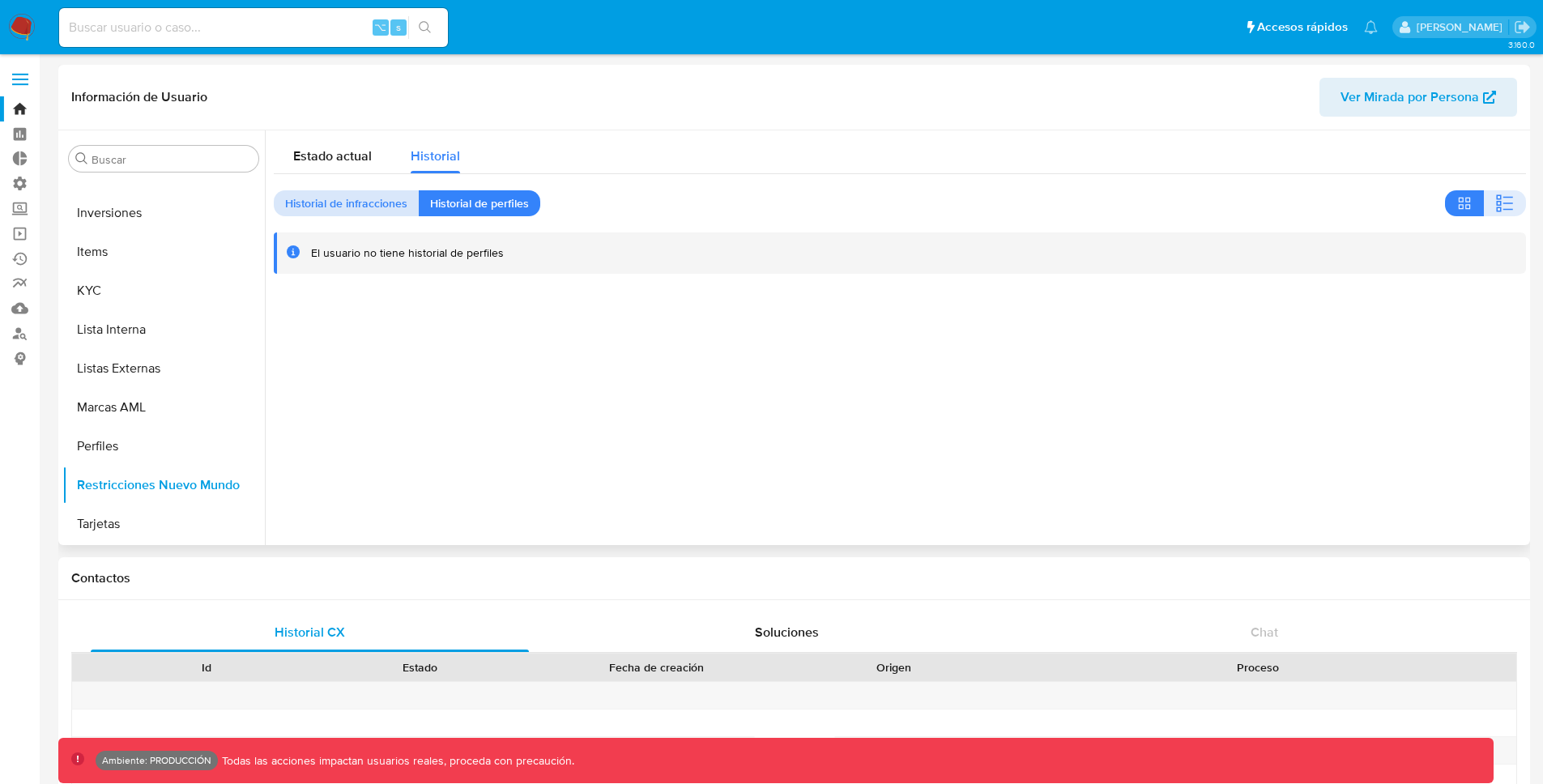
click at [378, 207] on span "Historial de infracciones" at bounding box center [346, 203] width 122 height 23
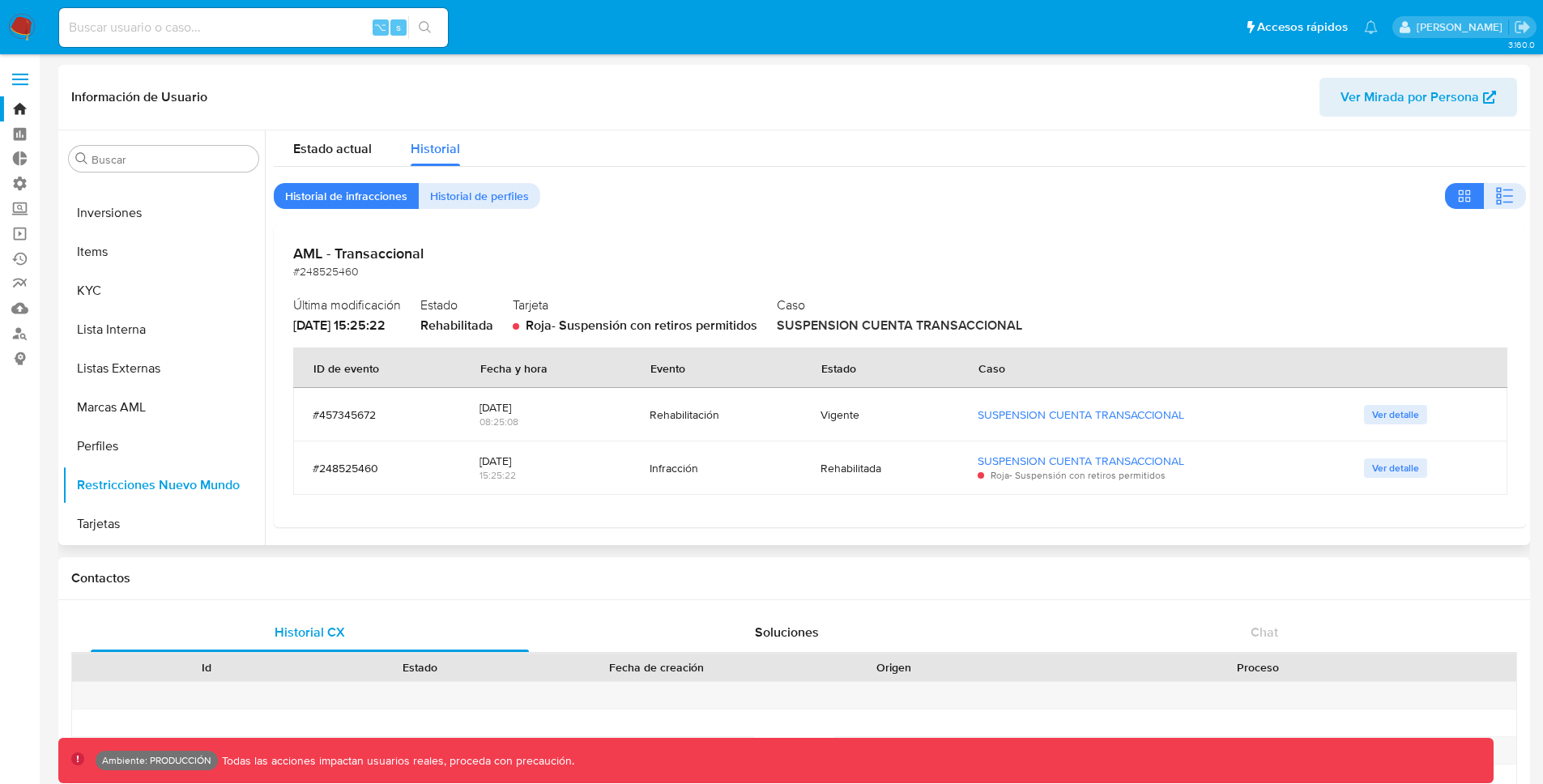
scroll to position [10, 0]
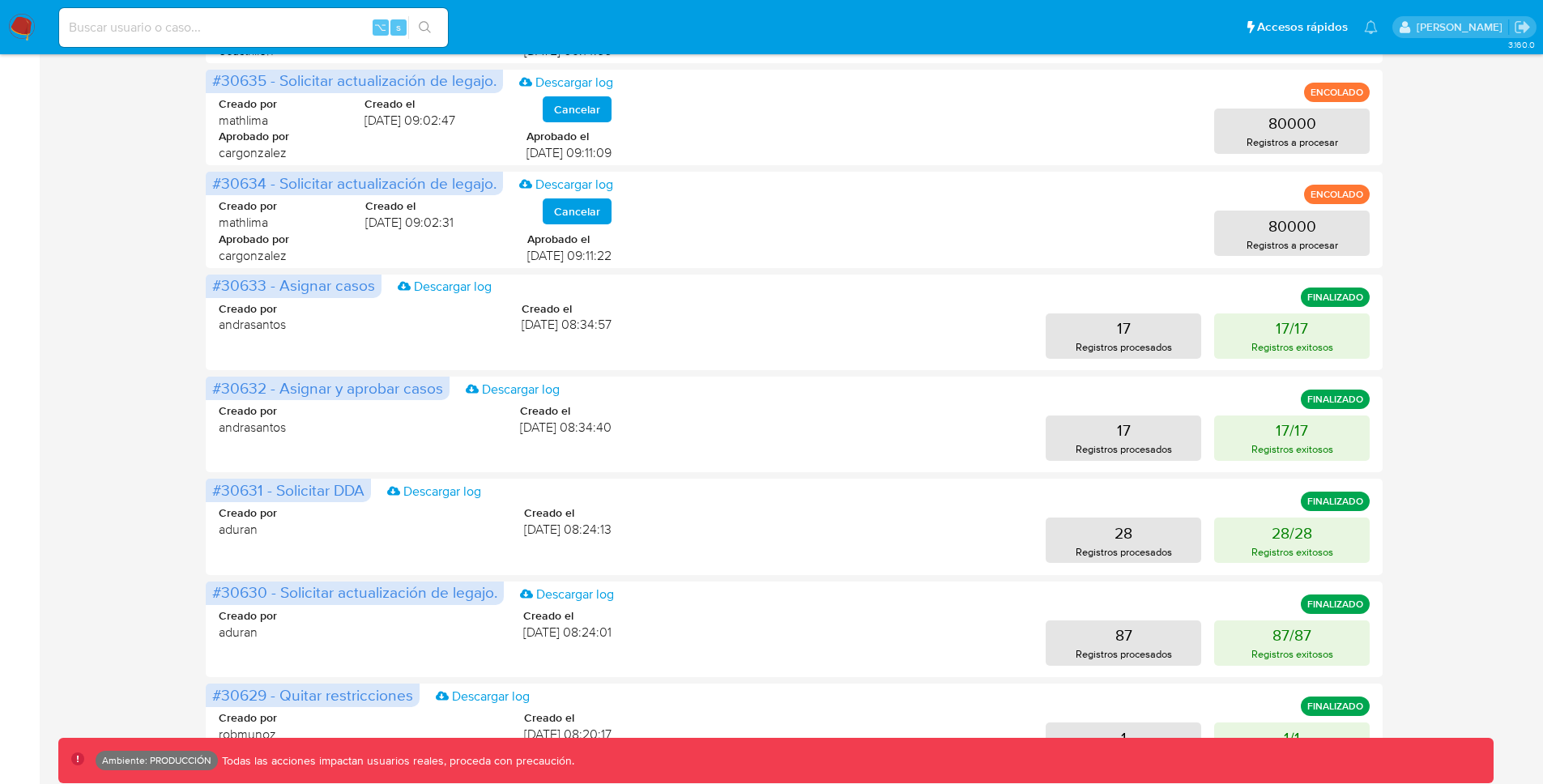
scroll to position [657, 0]
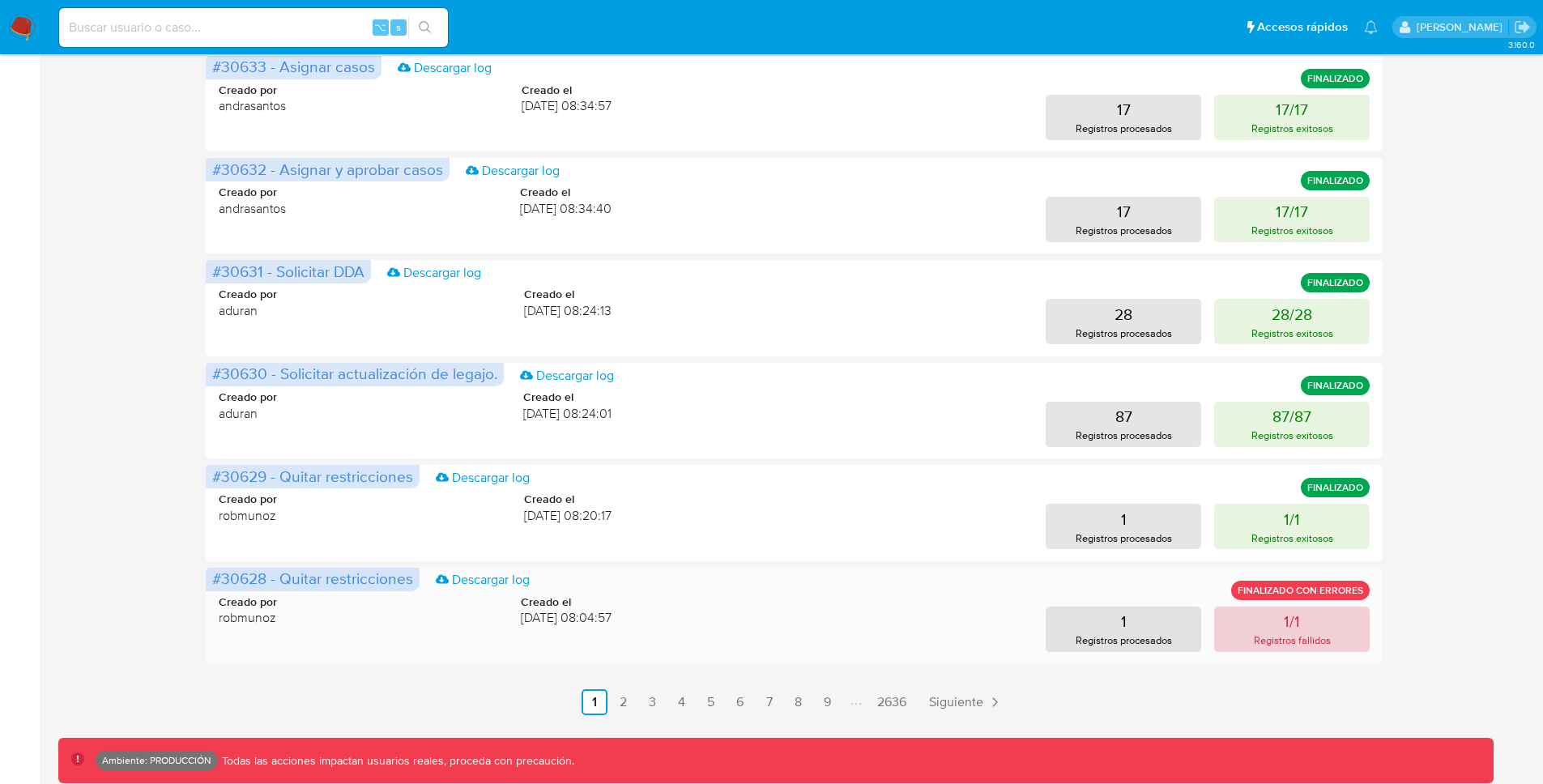
click at [1296, 616] on p "1/1" at bounding box center [1293, 621] width 17 height 23
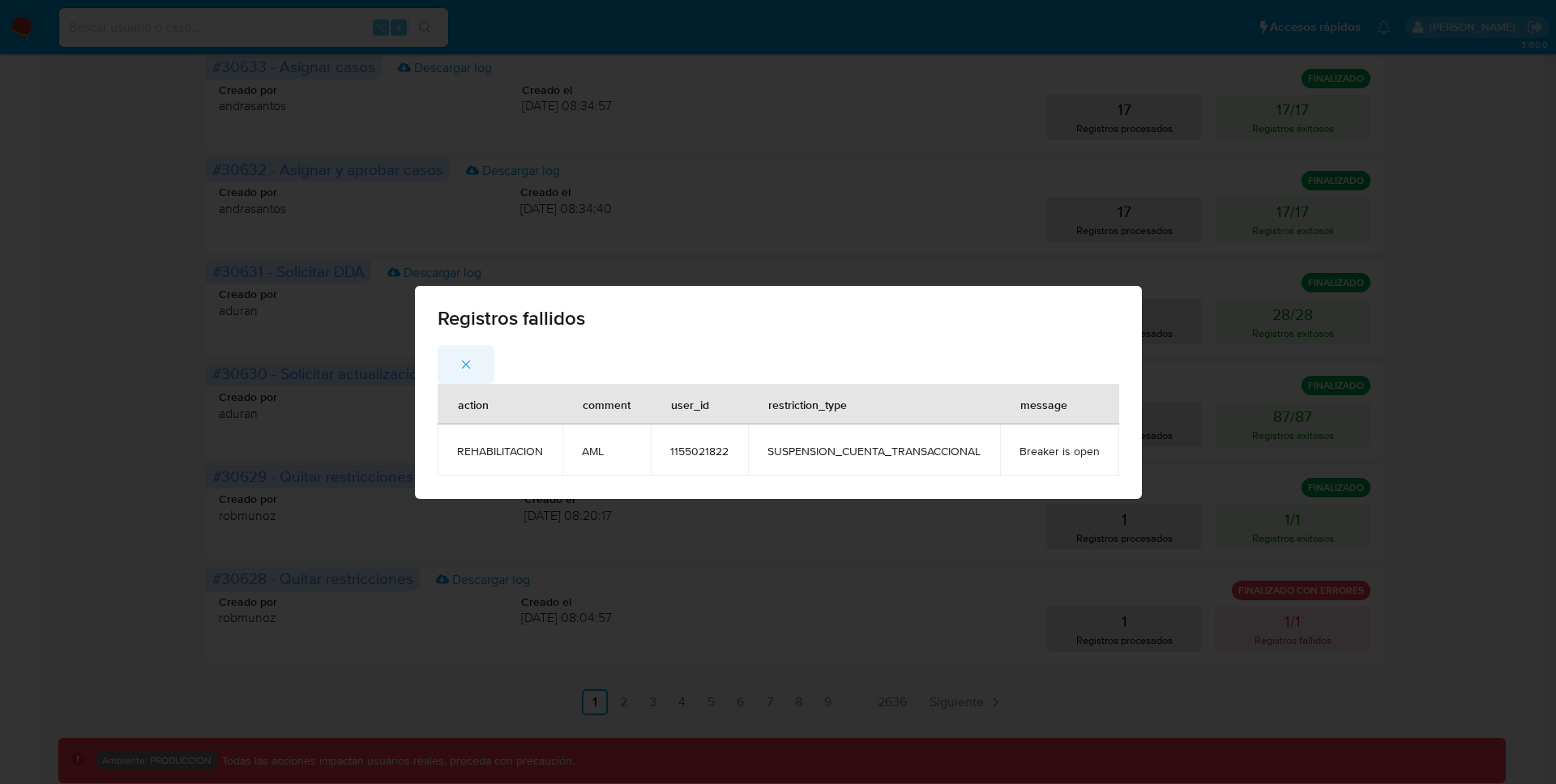
click at [459, 365] on icon "button" at bounding box center [466, 365] width 15 height 15
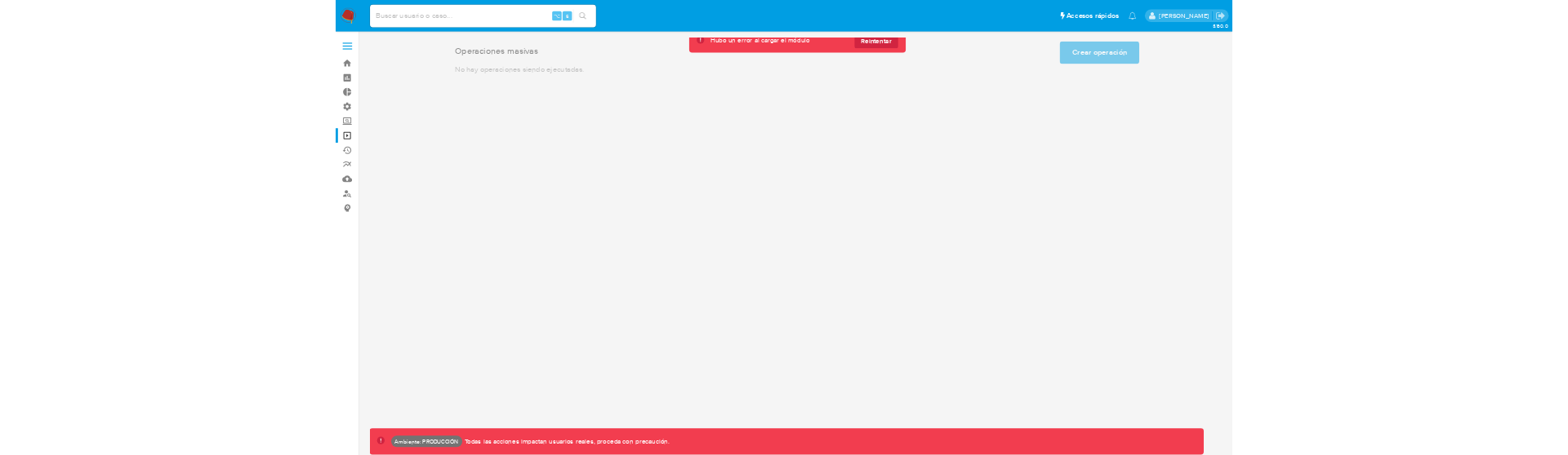
scroll to position [0, 0]
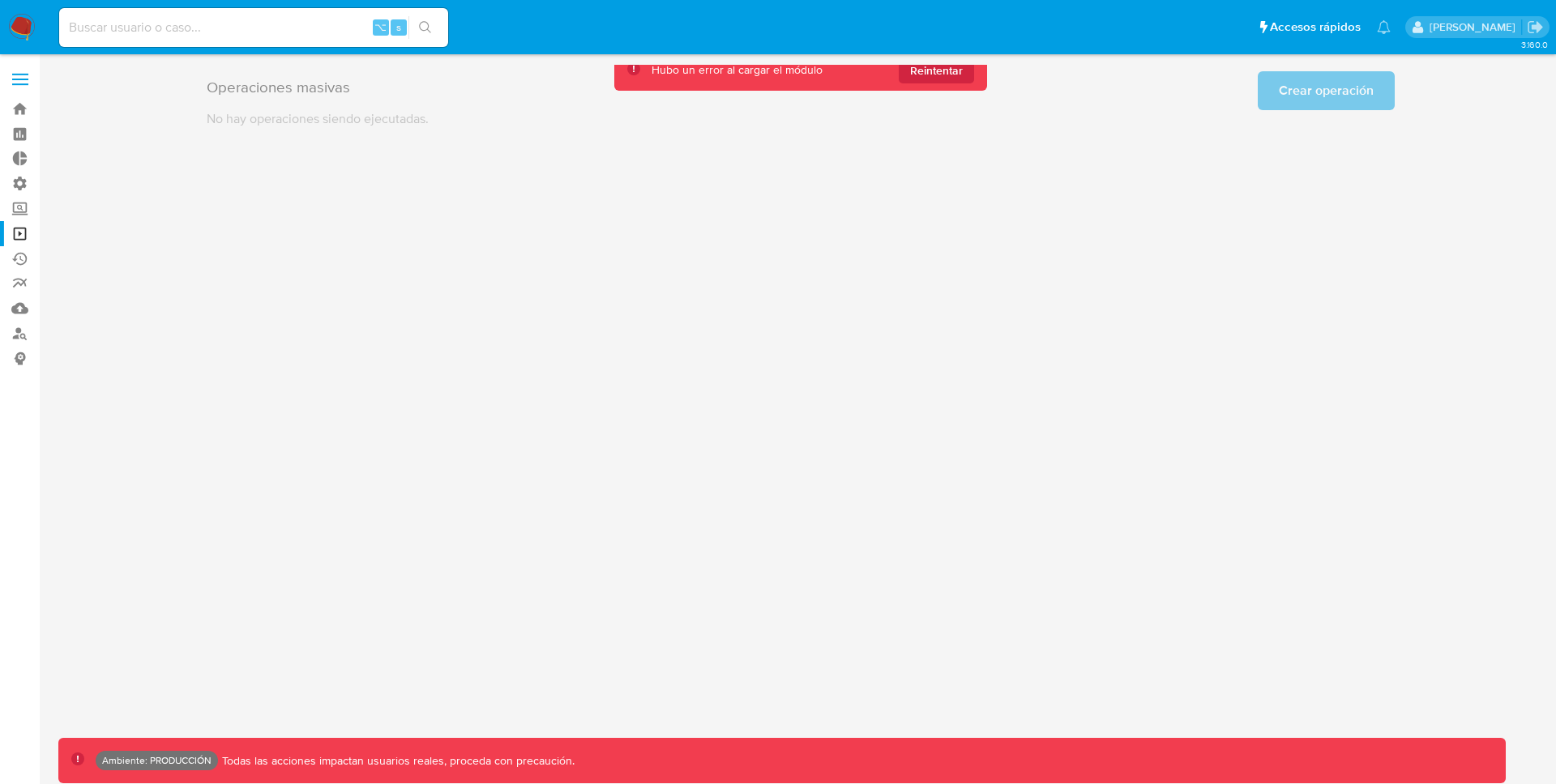
click at [680, 435] on div "3.160.0 Ambiente: PRODUCCIÓN Todas las acciones impactan usuarios reales, proce…" at bounding box center [800, 418] width 1484 height 708
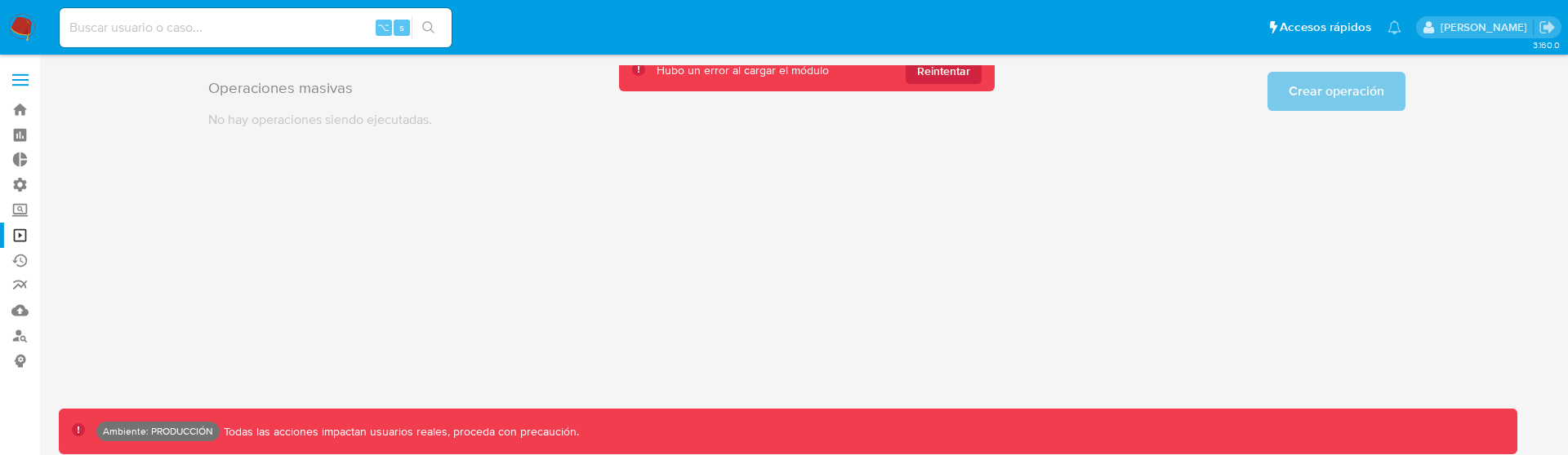
click at [448, 288] on div "3.160.0 Ambiente: PRODUCCIÓN Todas las acciones impactan usuarios reales, proce…" at bounding box center [806, 255] width 1495 height 380
click at [1105, 244] on div "3.160.0 Ambiente: PRODUCCIÓN Todas las acciones impactan usuarios reales, proce…" at bounding box center [806, 255] width 1495 height 380
click at [352, 332] on div "3.160.0 Ambiente: PRODUCCIÓN Todas las acciones impactan usuarios reales, proce…" at bounding box center [806, 255] width 1495 height 380
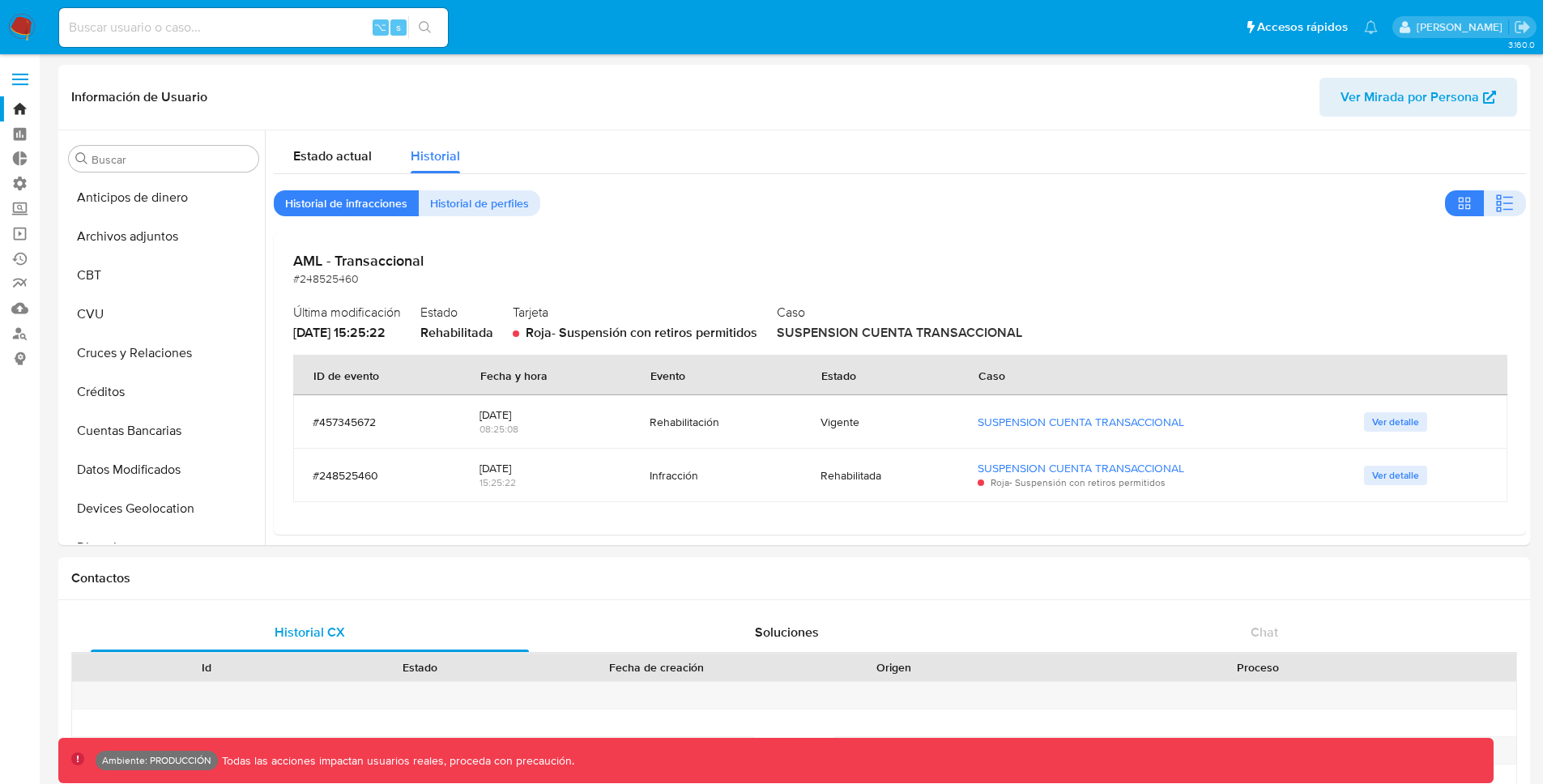
select select "10"
